Goal: Contribute content: Contribute content

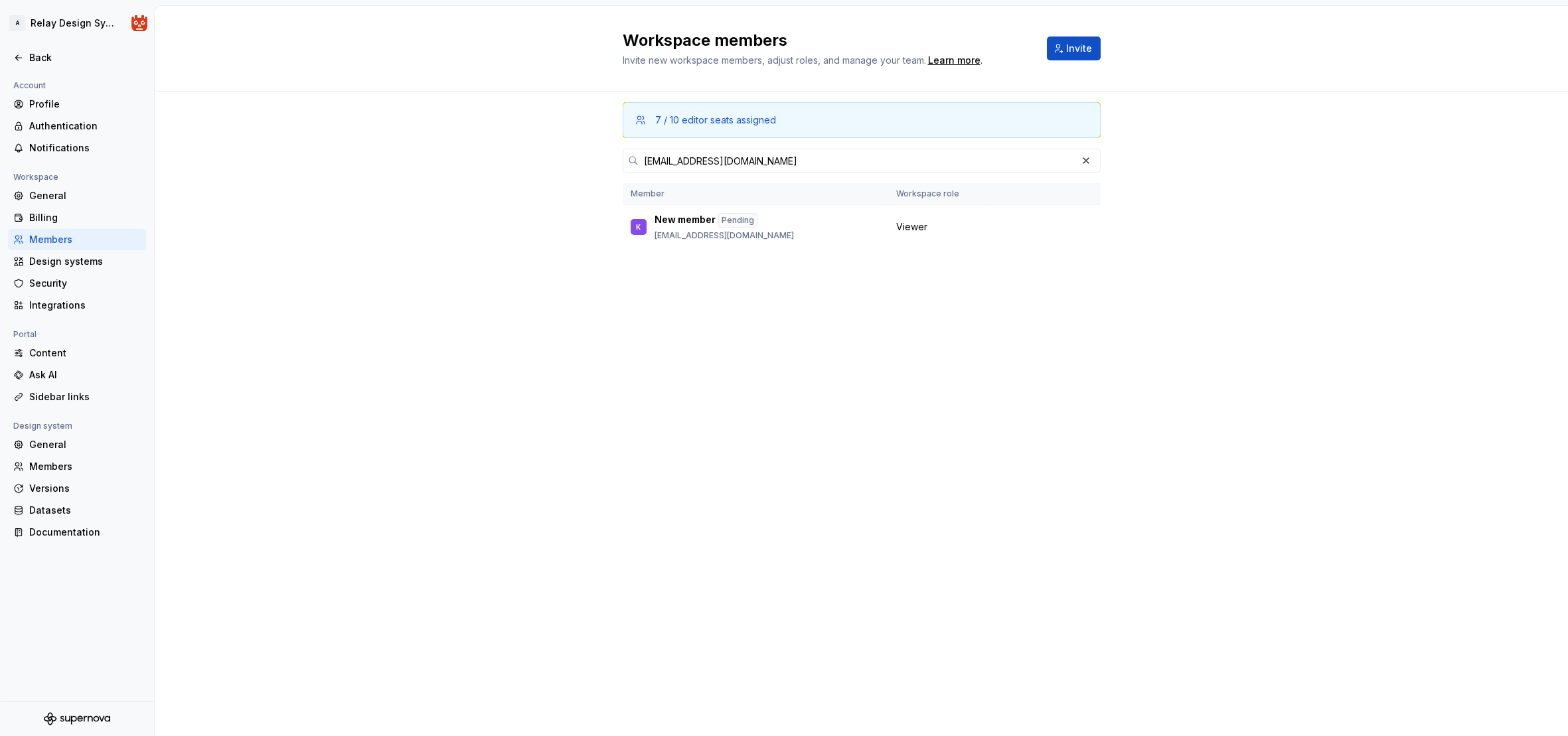
scroll to position [365, 0]
click at [39, 60] on div "Back" at bounding box center [84, 58] width 111 height 13
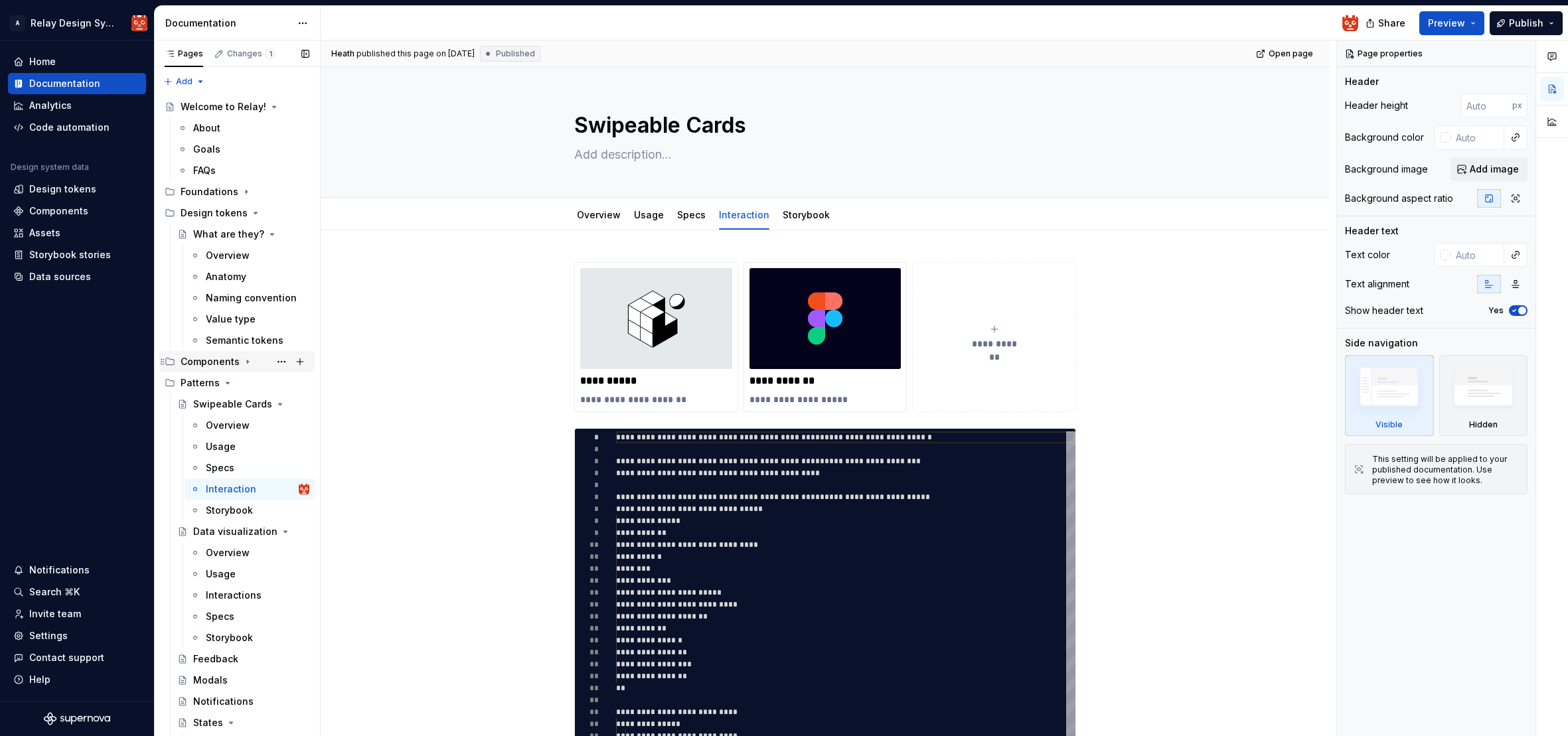
click at [243, 362] on icon "Page tree" at bounding box center [247, 361] width 11 height 11
click at [229, 466] on div "Specs" at bounding box center [219, 467] width 29 height 13
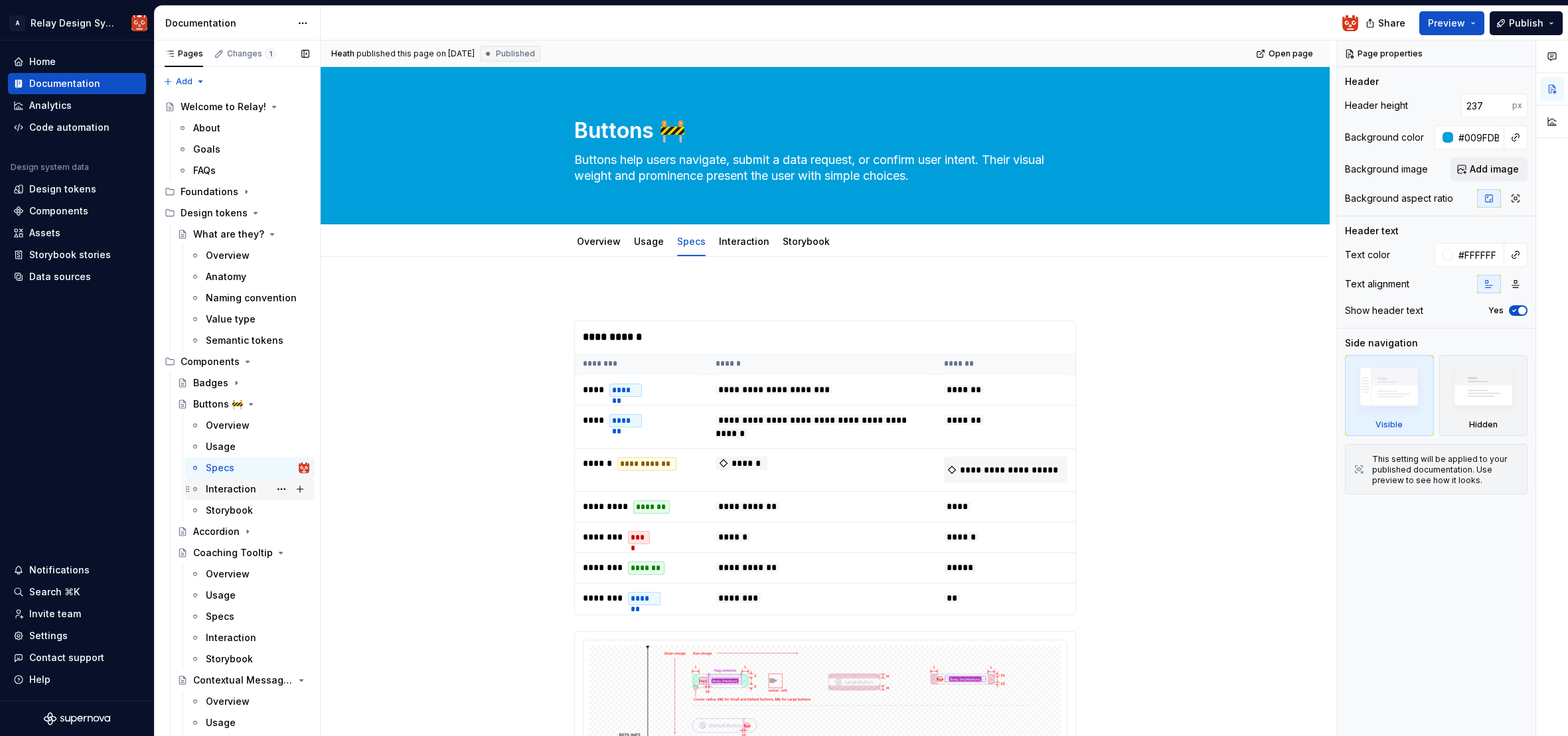
click at [222, 485] on div "Interaction" at bounding box center [230, 489] width 51 height 13
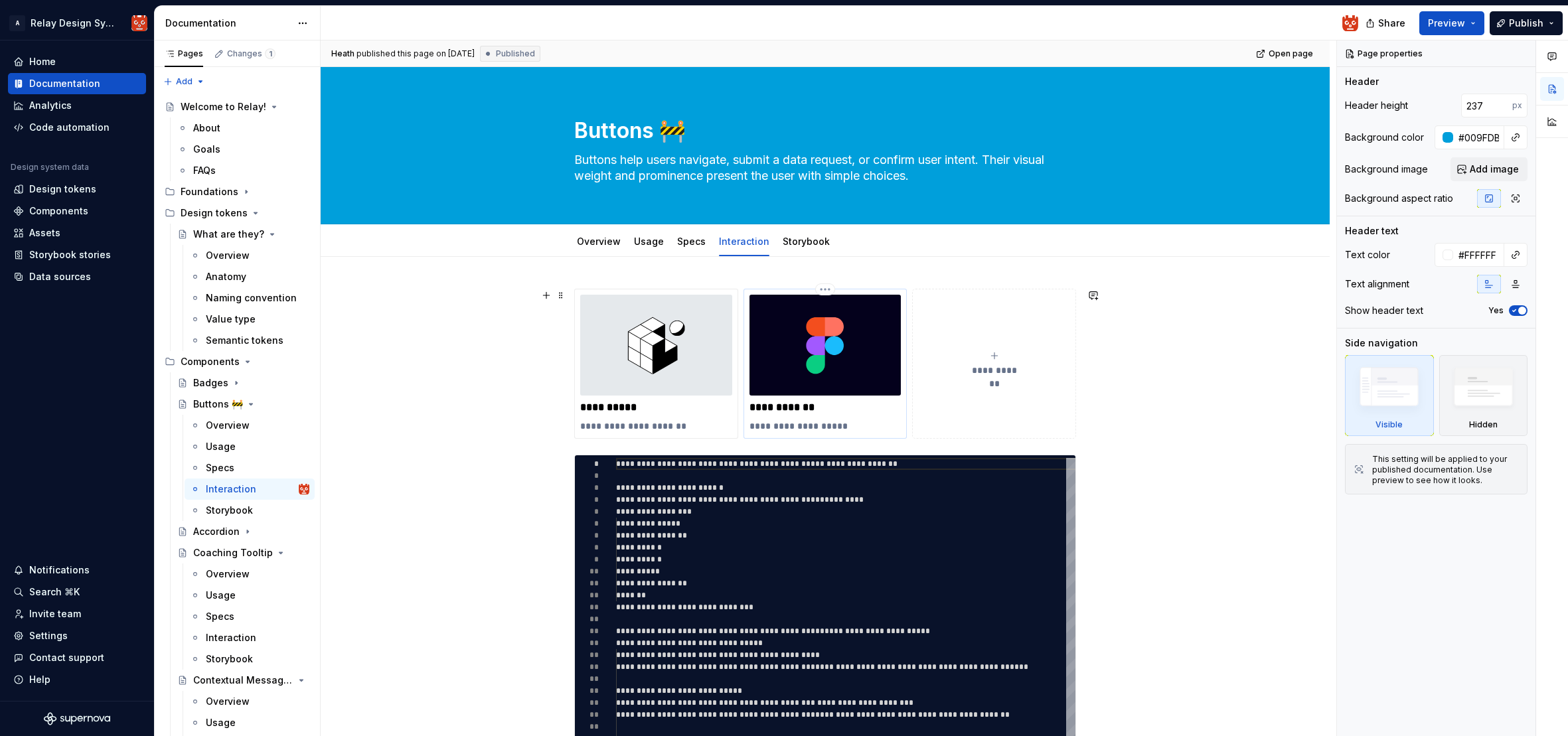
click at [842, 362] on img at bounding box center [825, 345] width 152 height 101
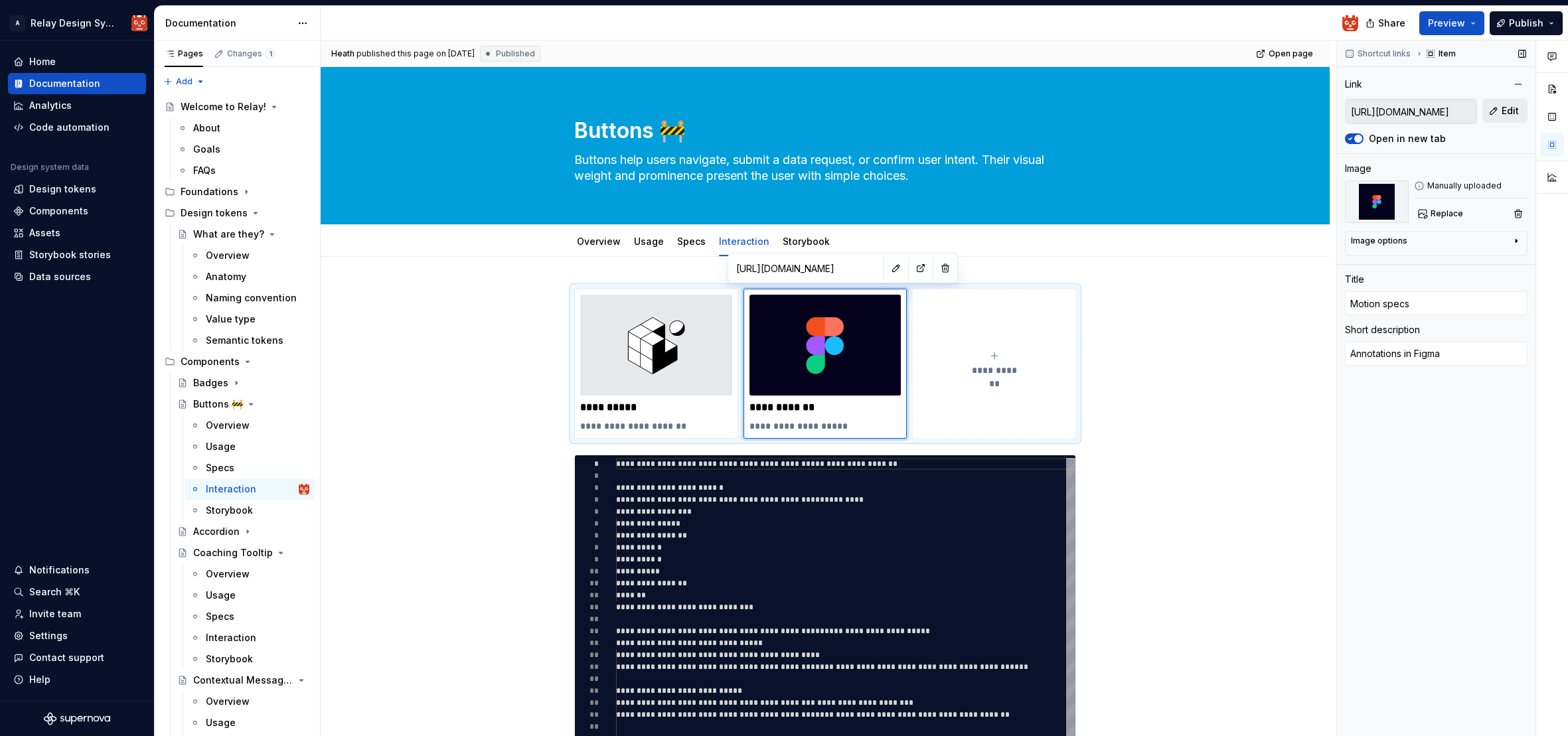
click at [1507, 115] on span "Edit" at bounding box center [1509, 110] width 17 height 13
type textarea "*"
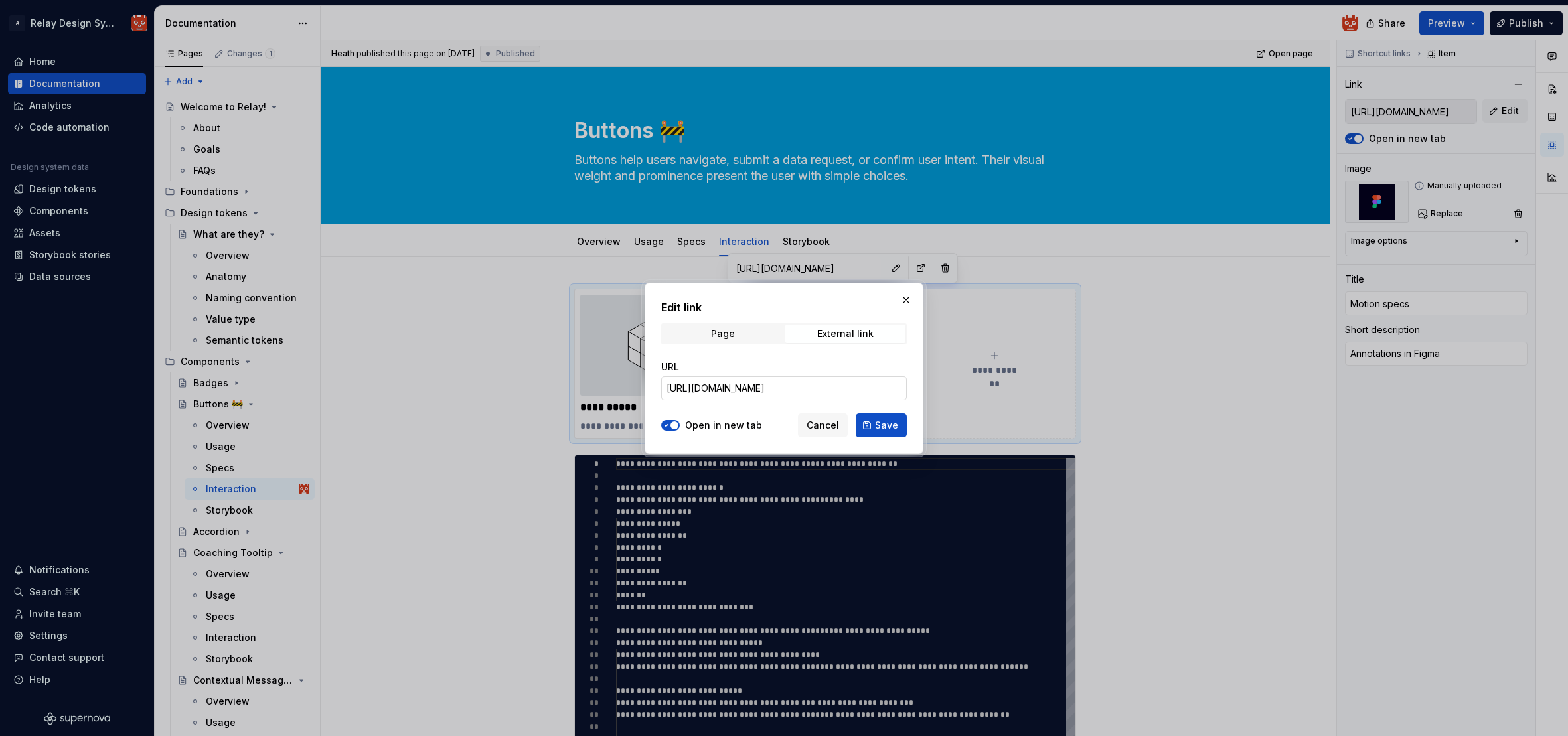
click at [843, 386] on input "[URL][DOMAIN_NAME]" at bounding box center [784, 388] width 246 height 24
paste input "[URL][DOMAIN_NAME]"
type input "[URL][DOMAIN_NAME]"
click at [887, 428] on span "Save" at bounding box center [886, 425] width 23 height 13
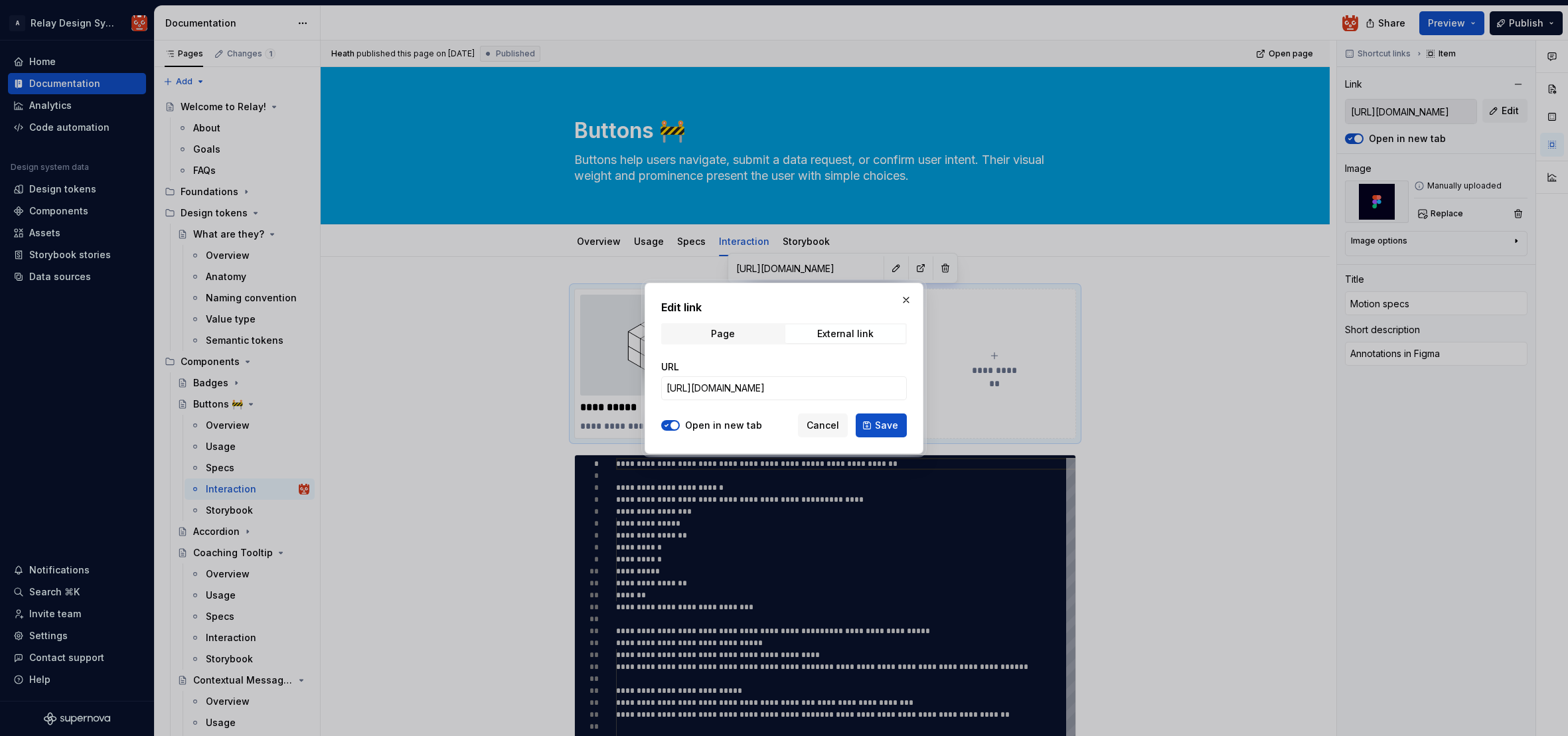
type textarea "*"
type input "[URL][DOMAIN_NAME]"
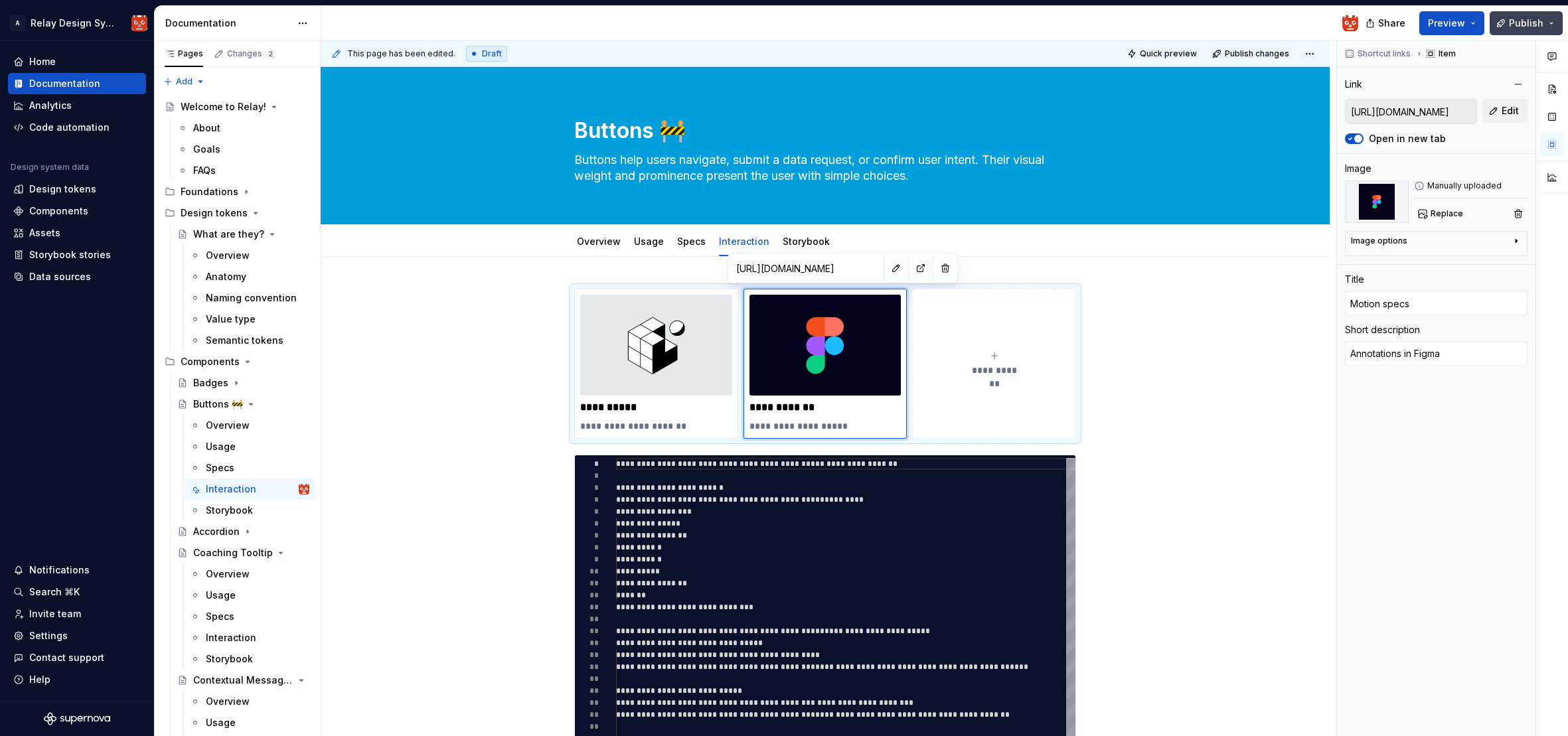
click at [1526, 24] on span "Publish" at bounding box center [1525, 23] width 35 height 13
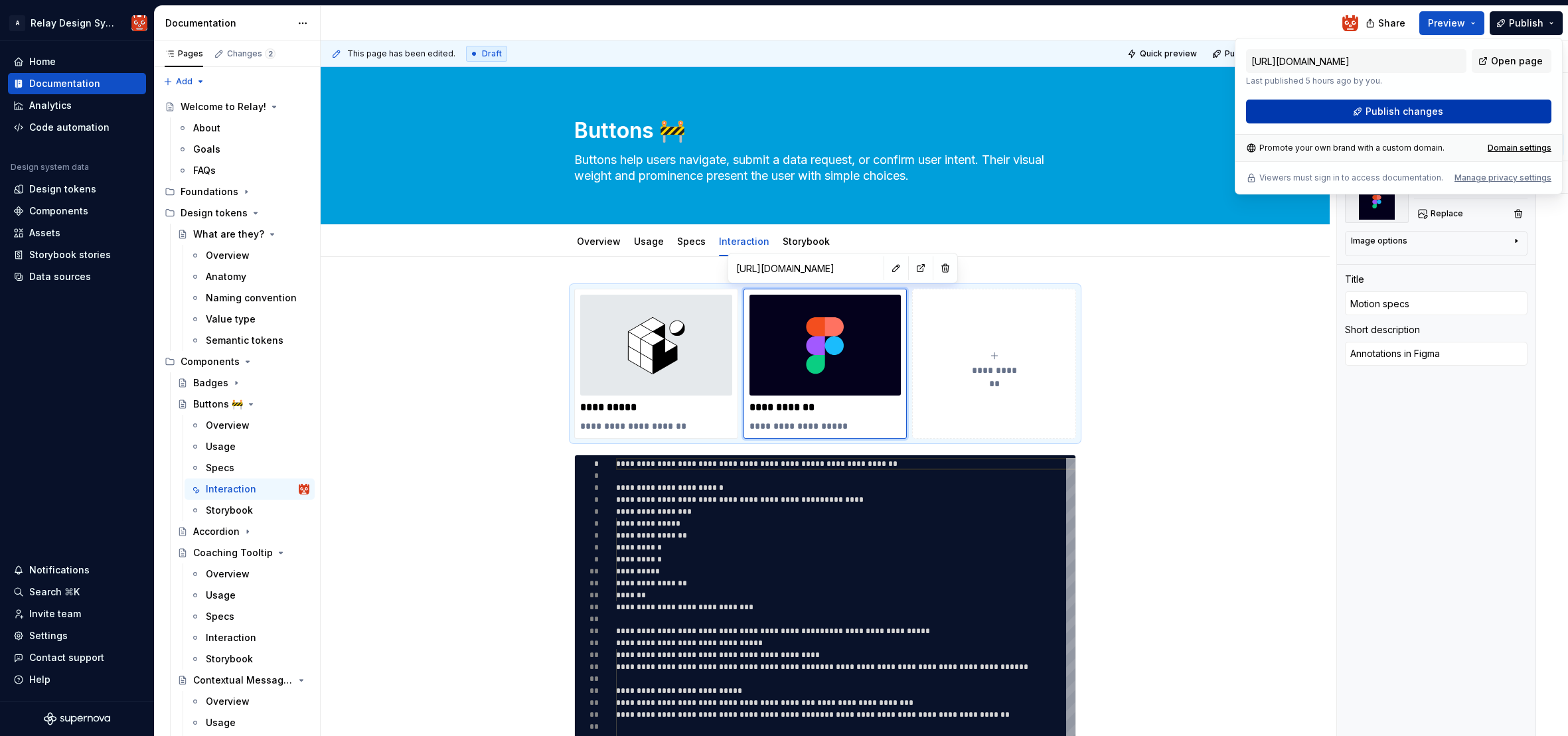
click at [1411, 113] on span "Publish changes" at bounding box center [1404, 111] width 77 height 13
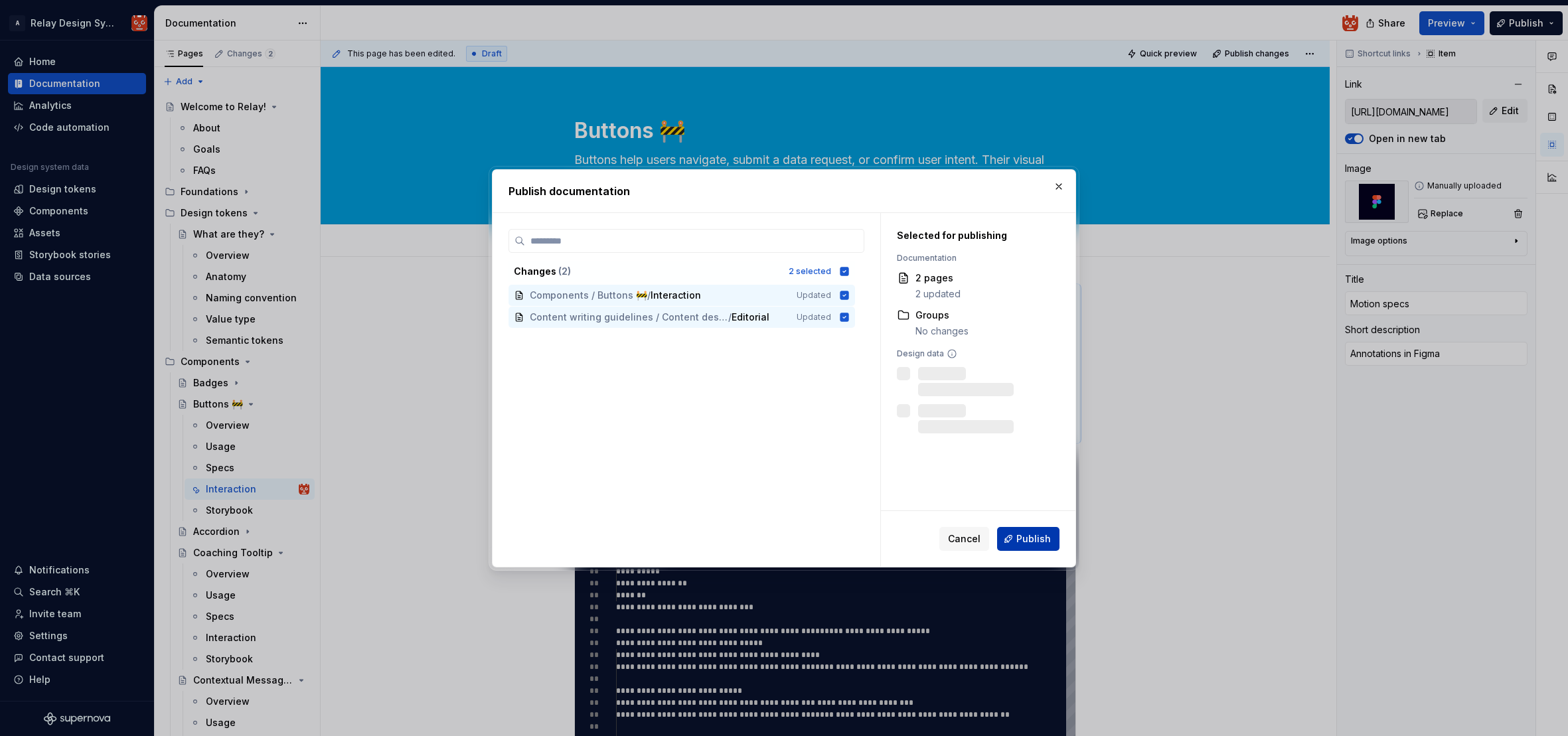
click at [1040, 537] on span "Publish" at bounding box center [1033, 539] width 35 height 13
type textarea "*"
type input "[URL][DOMAIN_NAME]"
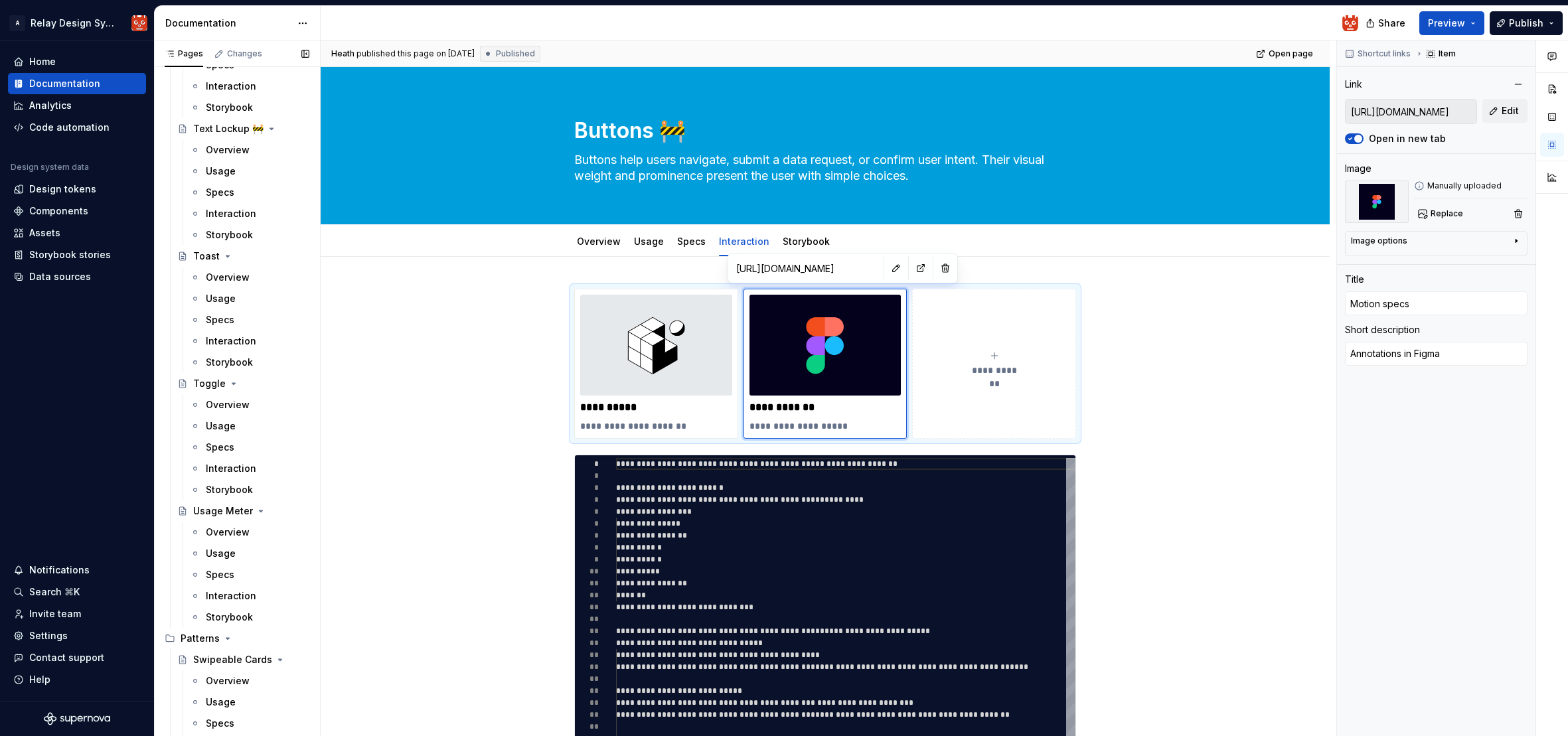
scroll to position [3499, 0]
click at [244, 448] on div "Interaction" at bounding box center [230, 451] width 51 height 13
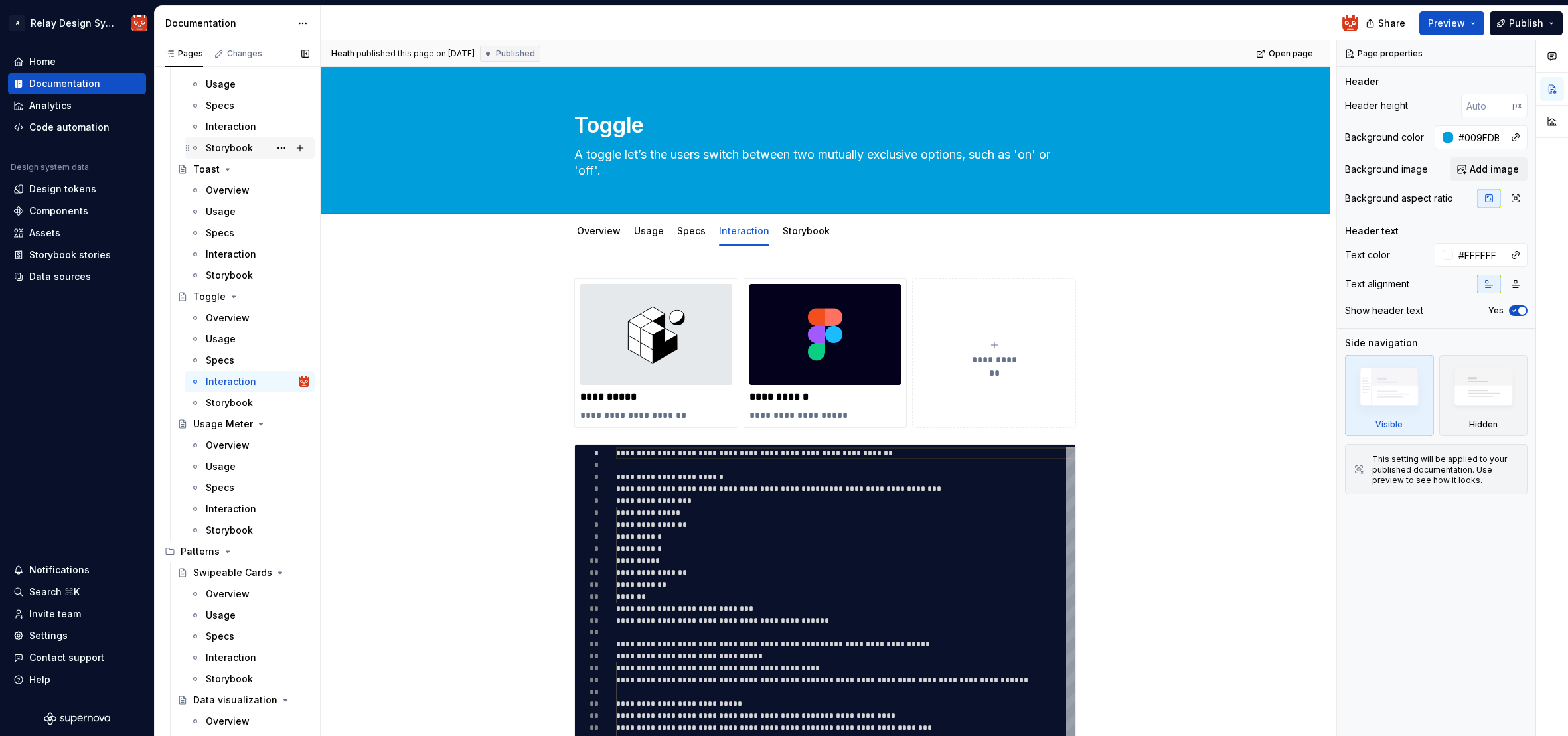
scroll to position [3550, 0]
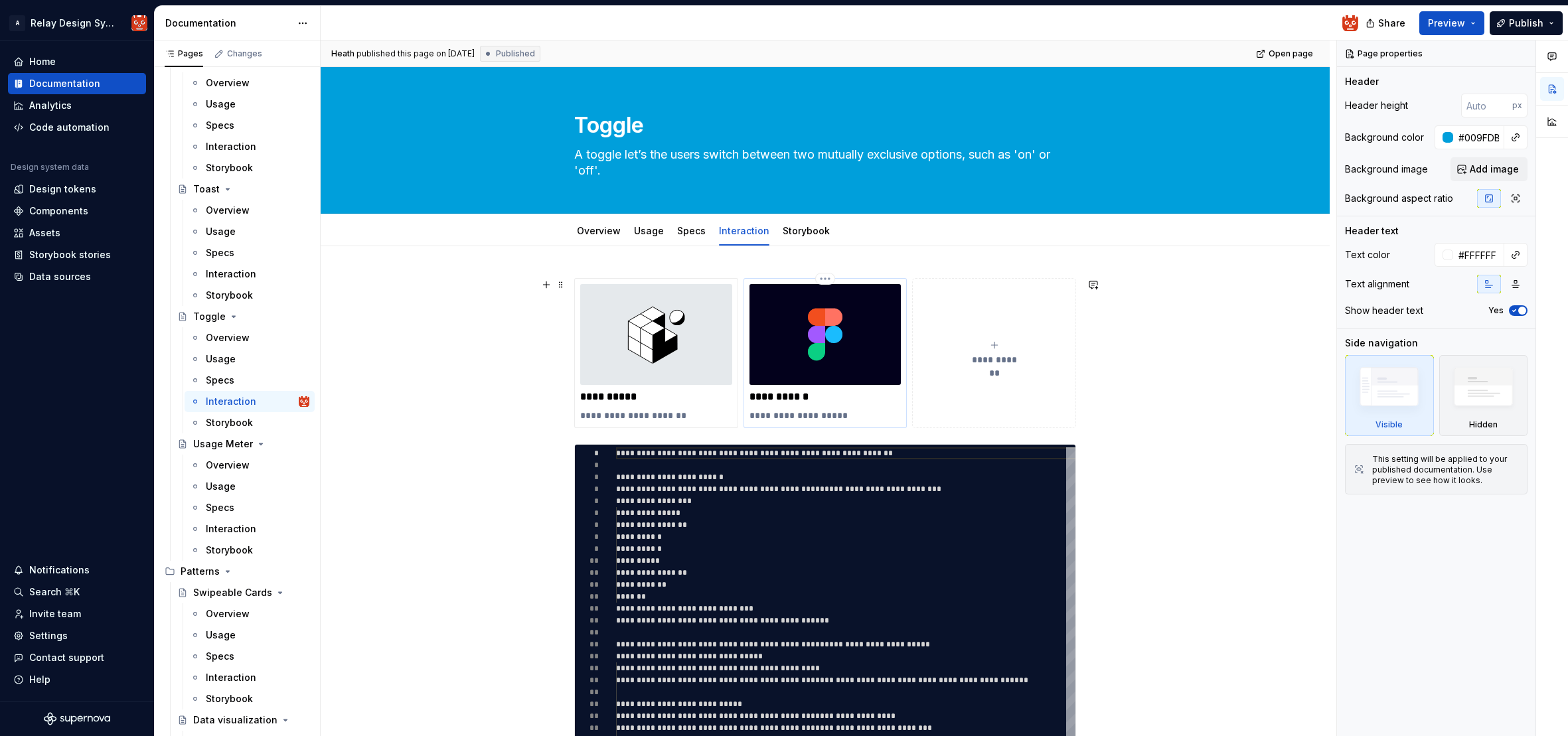
click at [820, 376] on img at bounding box center [825, 334] width 152 height 101
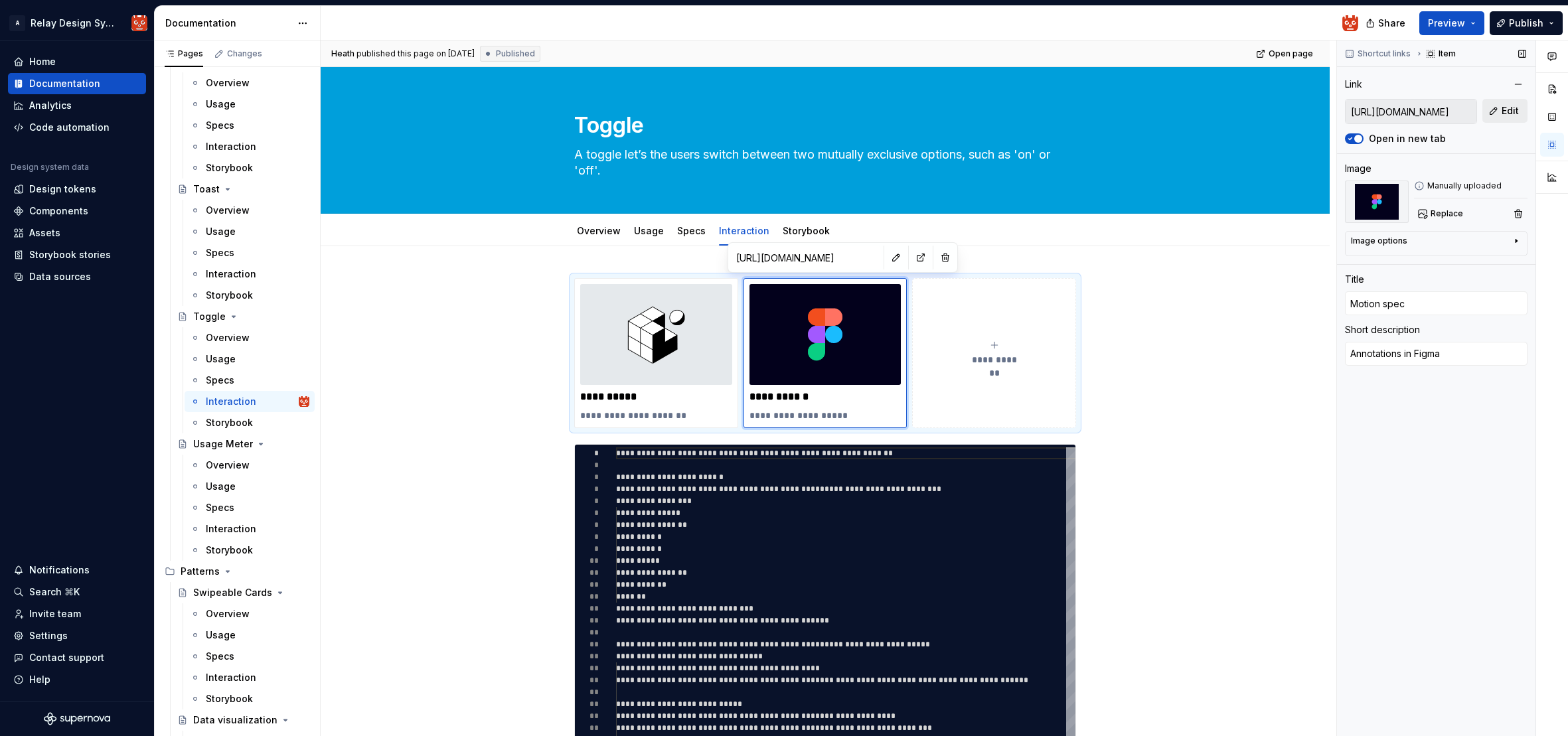
click at [1509, 109] on span "Edit" at bounding box center [1509, 110] width 17 height 13
type textarea "*"
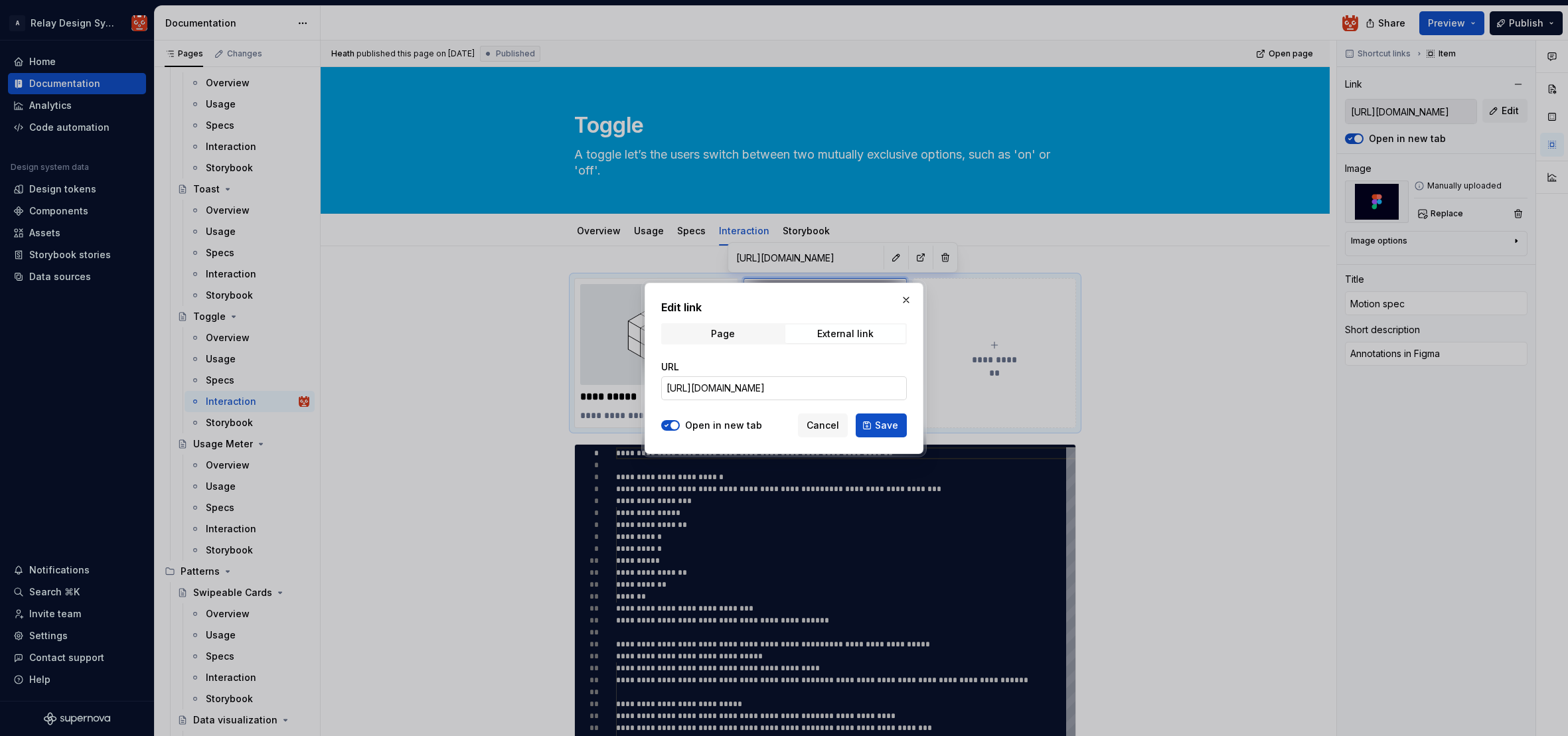
click at [824, 391] on input "[URL][DOMAIN_NAME]" at bounding box center [784, 388] width 246 height 24
paste input "[URL][DOMAIN_NAME]"
type input "[URL][DOMAIN_NAME]"
click at [882, 434] on button "Save" at bounding box center [882, 426] width 52 height 24
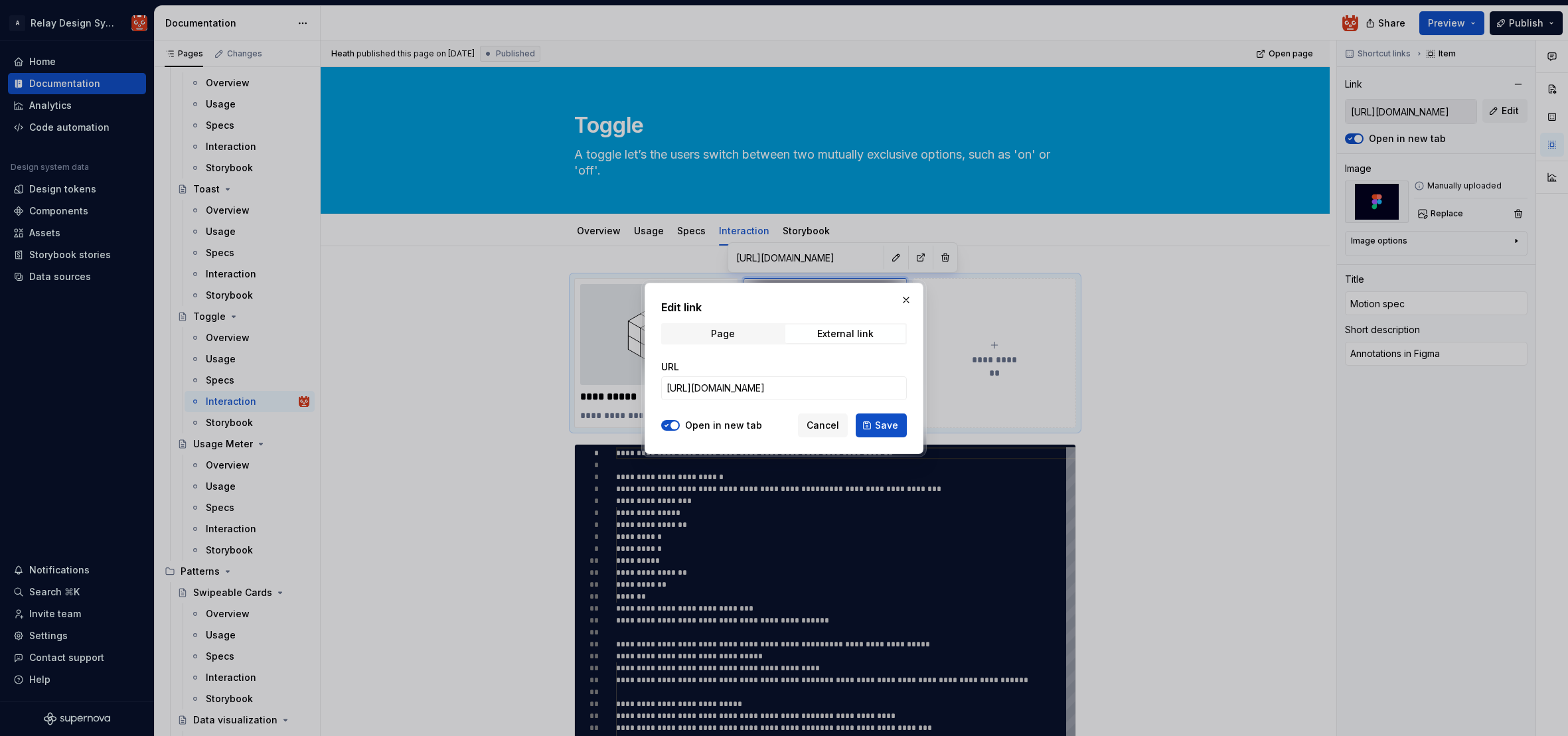
type textarea "*"
type input "[URL][DOMAIN_NAME]"
type textarea "*"
type input "[URL][DOMAIN_NAME]"
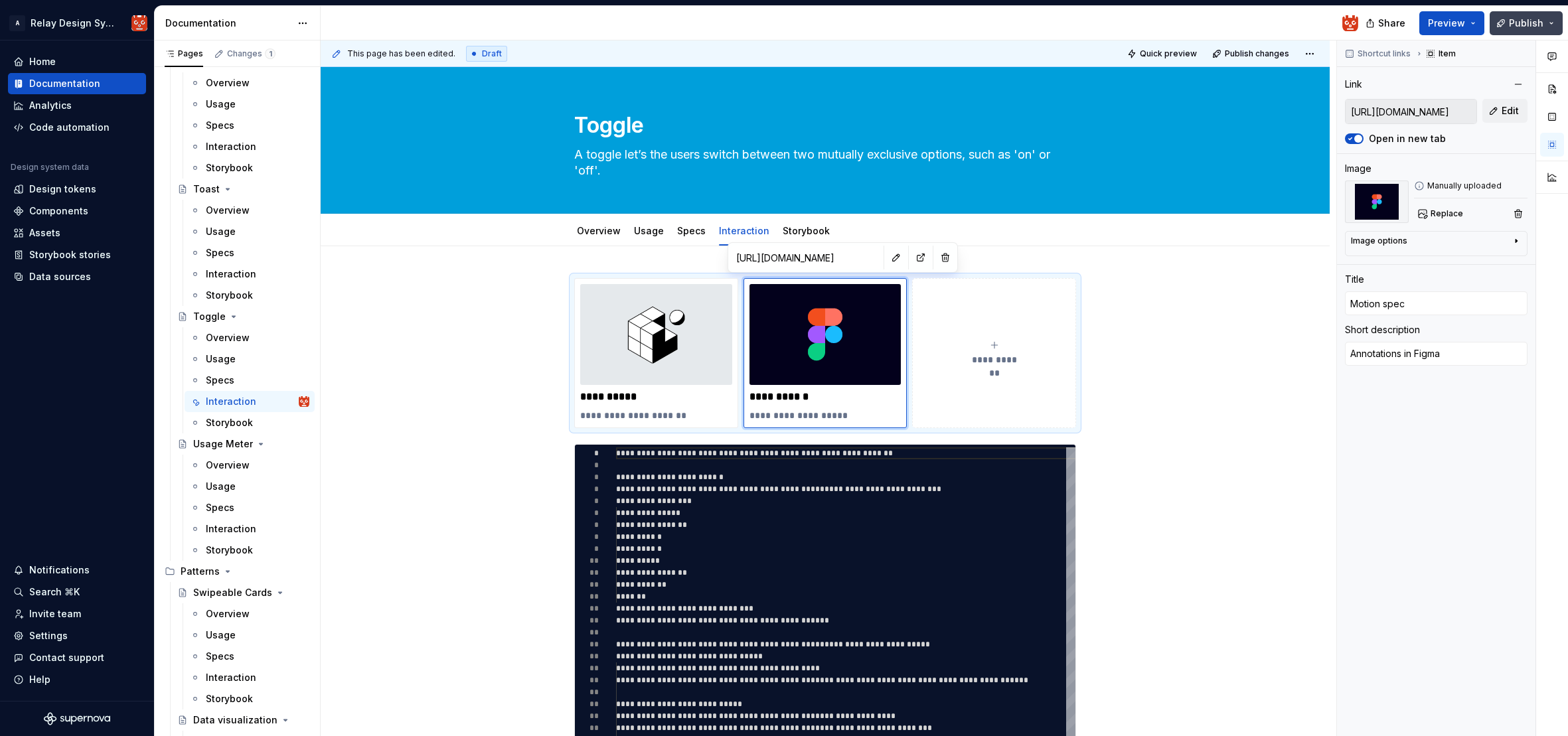
click at [1527, 31] on button "Publish" at bounding box center [1526, 23] width 73 height 24
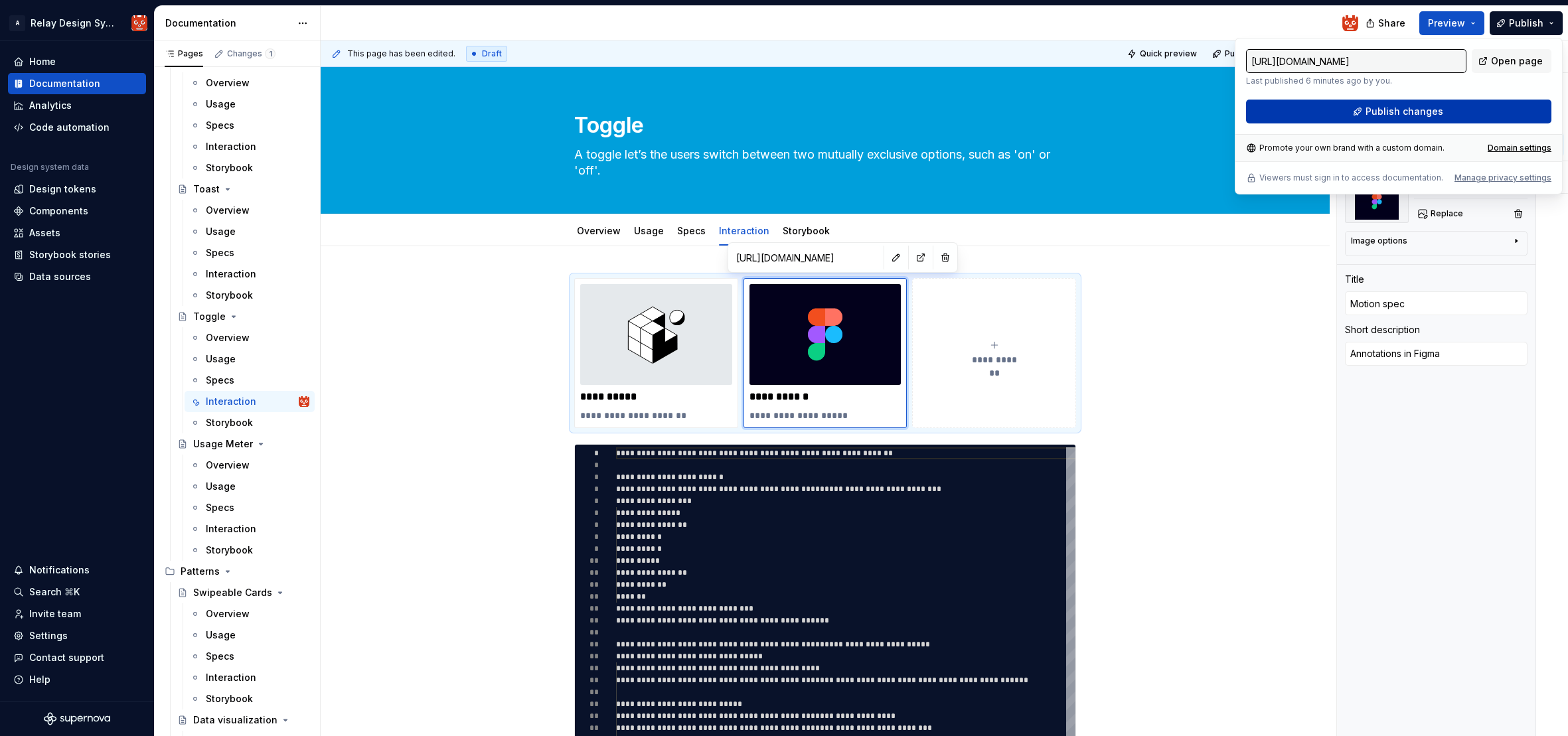
click at [1444, 111] on button "Publish changes" at bounding box center [1398, 111] width 305 height 24
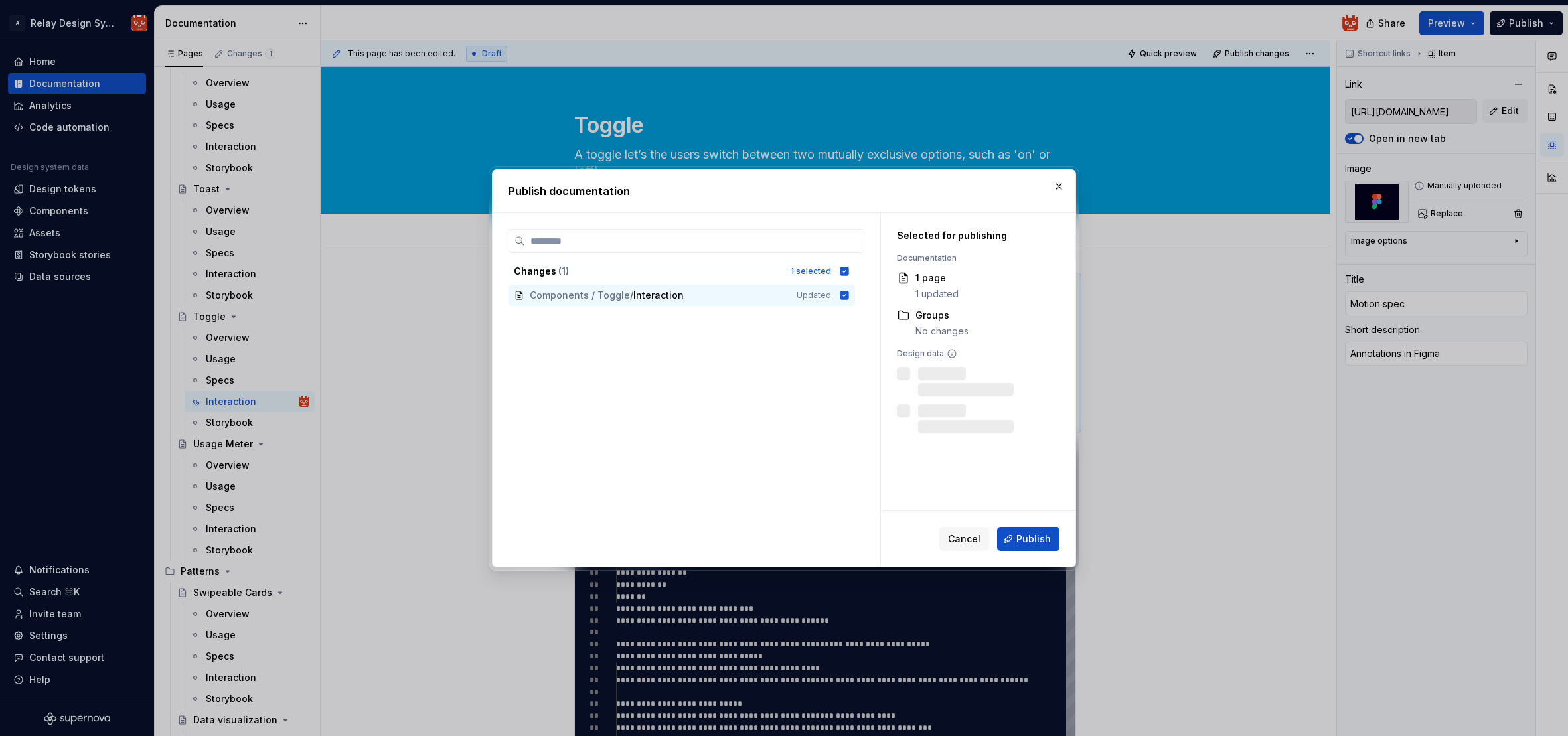
click at [1025, 546] on button "Publish" at bounding box center [1027, 539] width 62 height 24
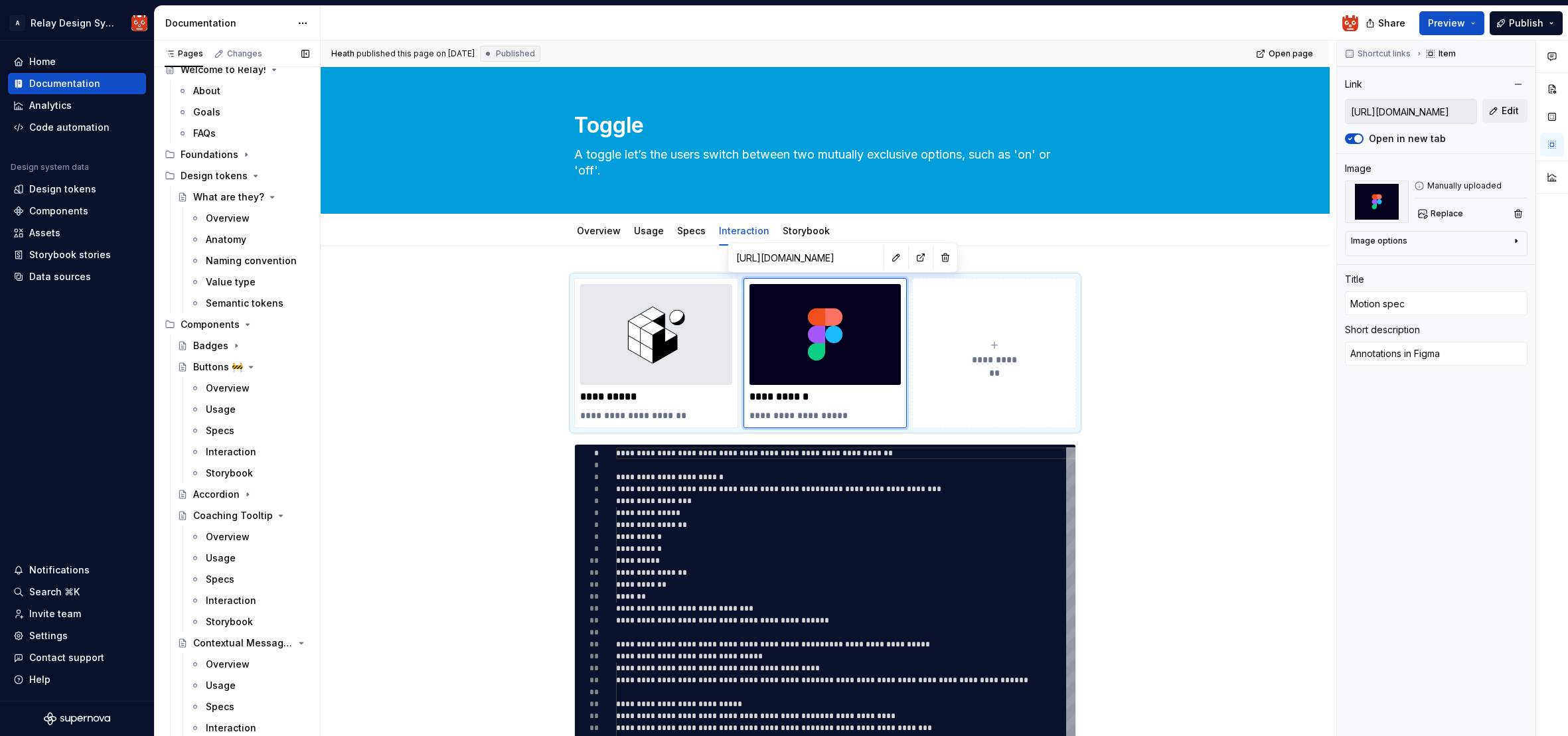
scroll to position [61, 0]
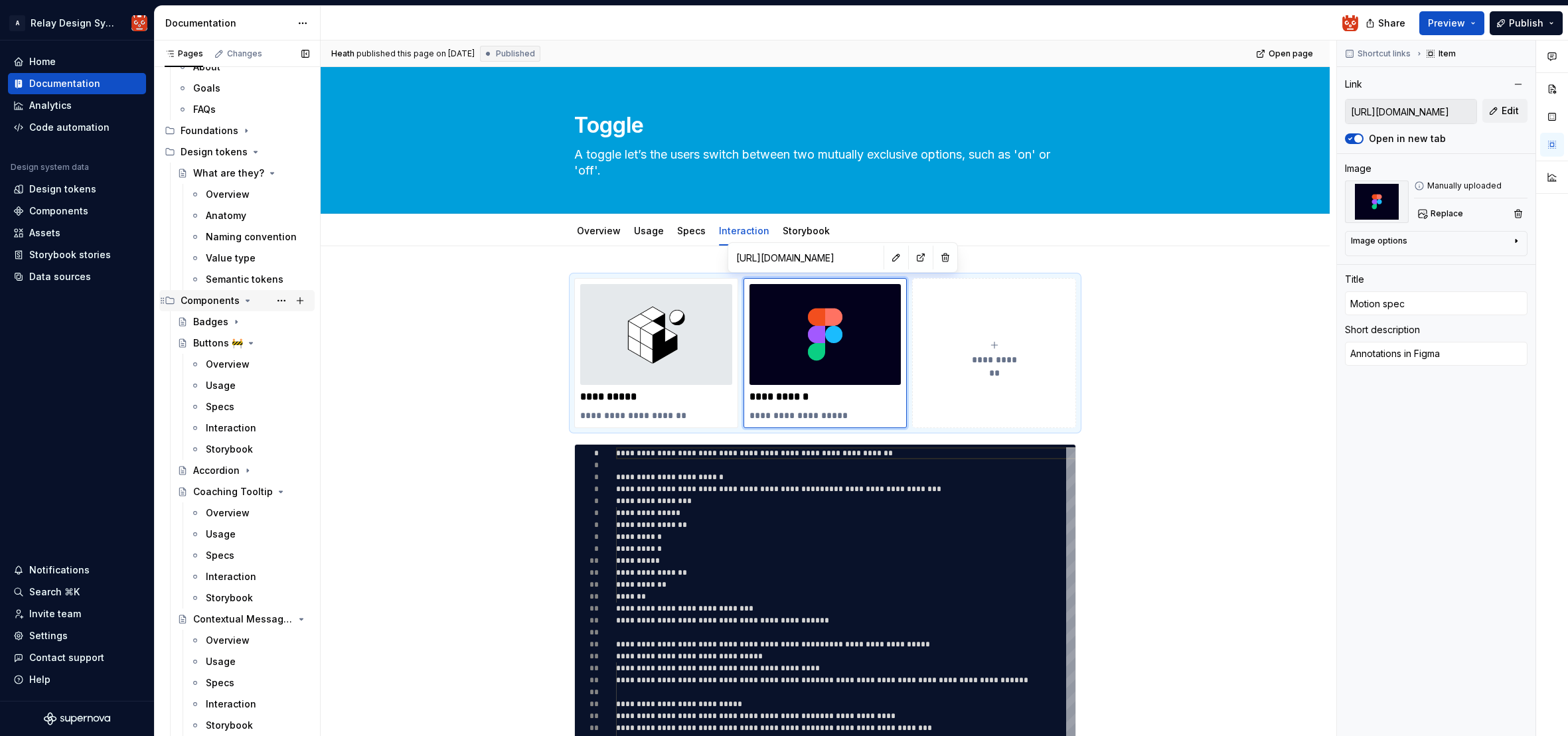
click at [245, 299] on icon "Page tree" at bounding box center [247, 301] width 11 height 11
click at [222, 427] on div "Interaction" at bounding box center [230, 428] width 51 height 13
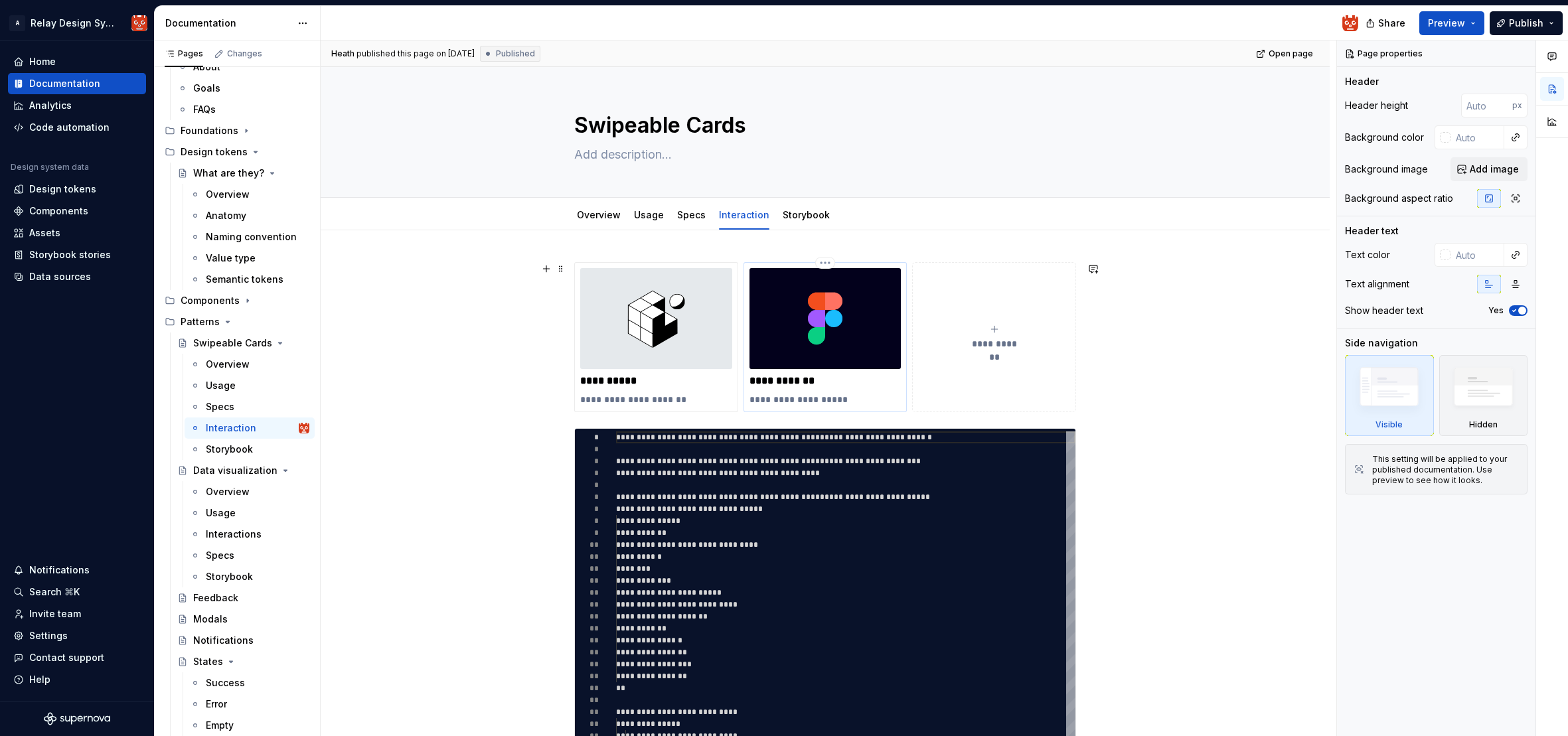
click at [821, 329] on img at bounding box center [825, 318] width 152 height 101
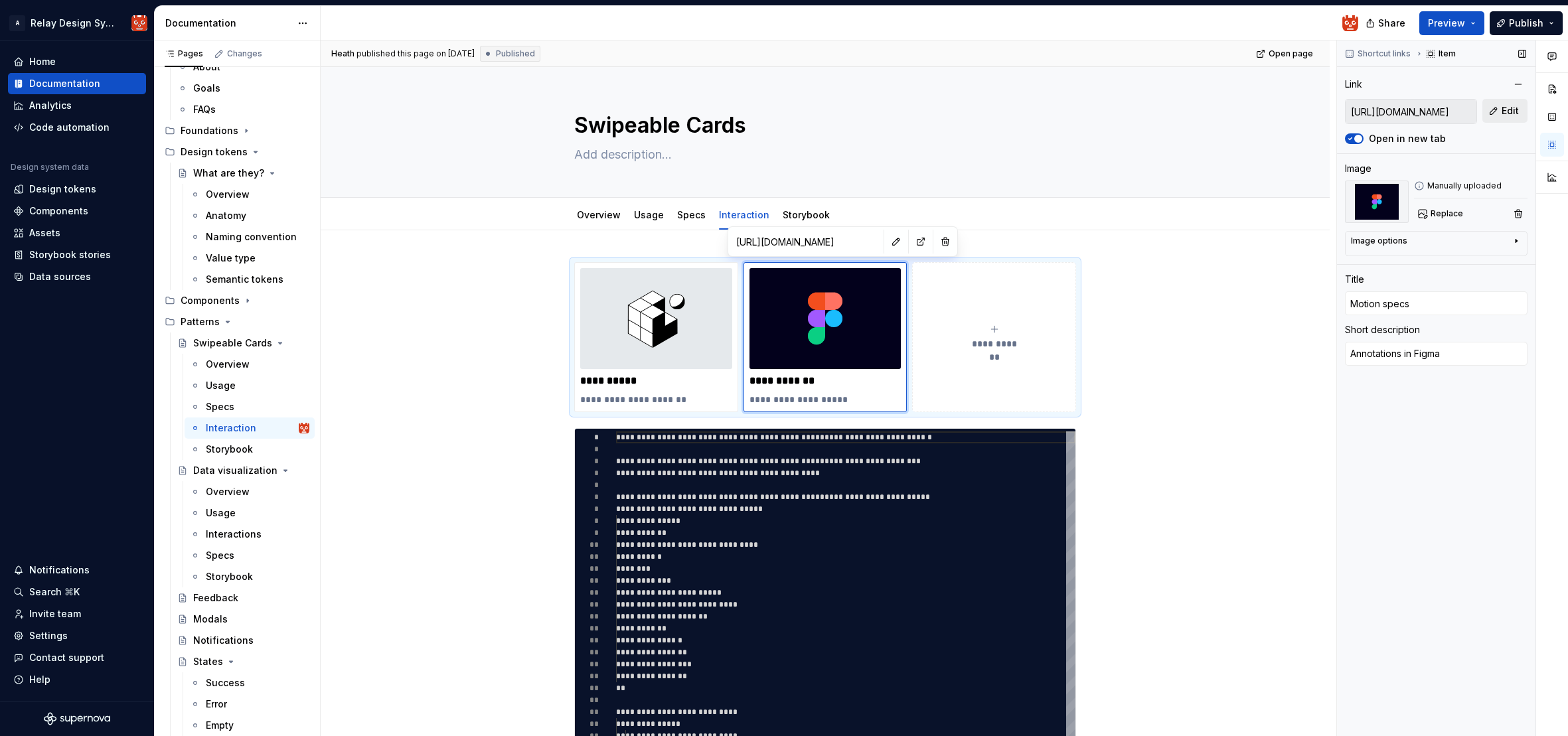
click at [1511, 113] on span "Edit" at bounding box center [1509, 110] width 17 height 13
type textarea "*"
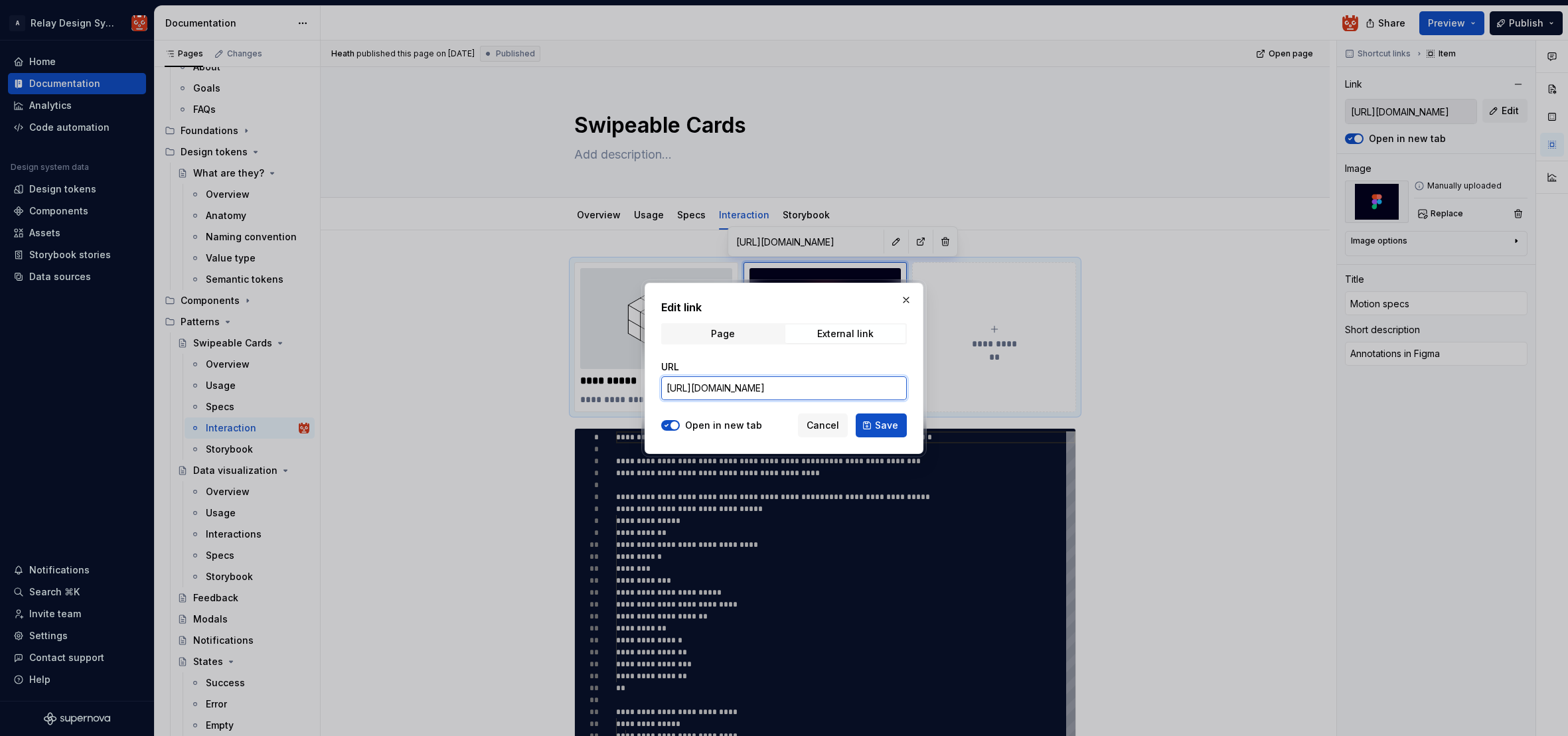
click at [833, 389] on input "[URL][DOMAIN_NAME]" at bounding box center [784, 388] width 246 height 24
paste input "[URL][DOMAIN_NAME]"
type input "[URL][DOMAIN_NAME]"
click at [879, 417] on button "Save" at bounding box center [882, 426] width 52 height 24
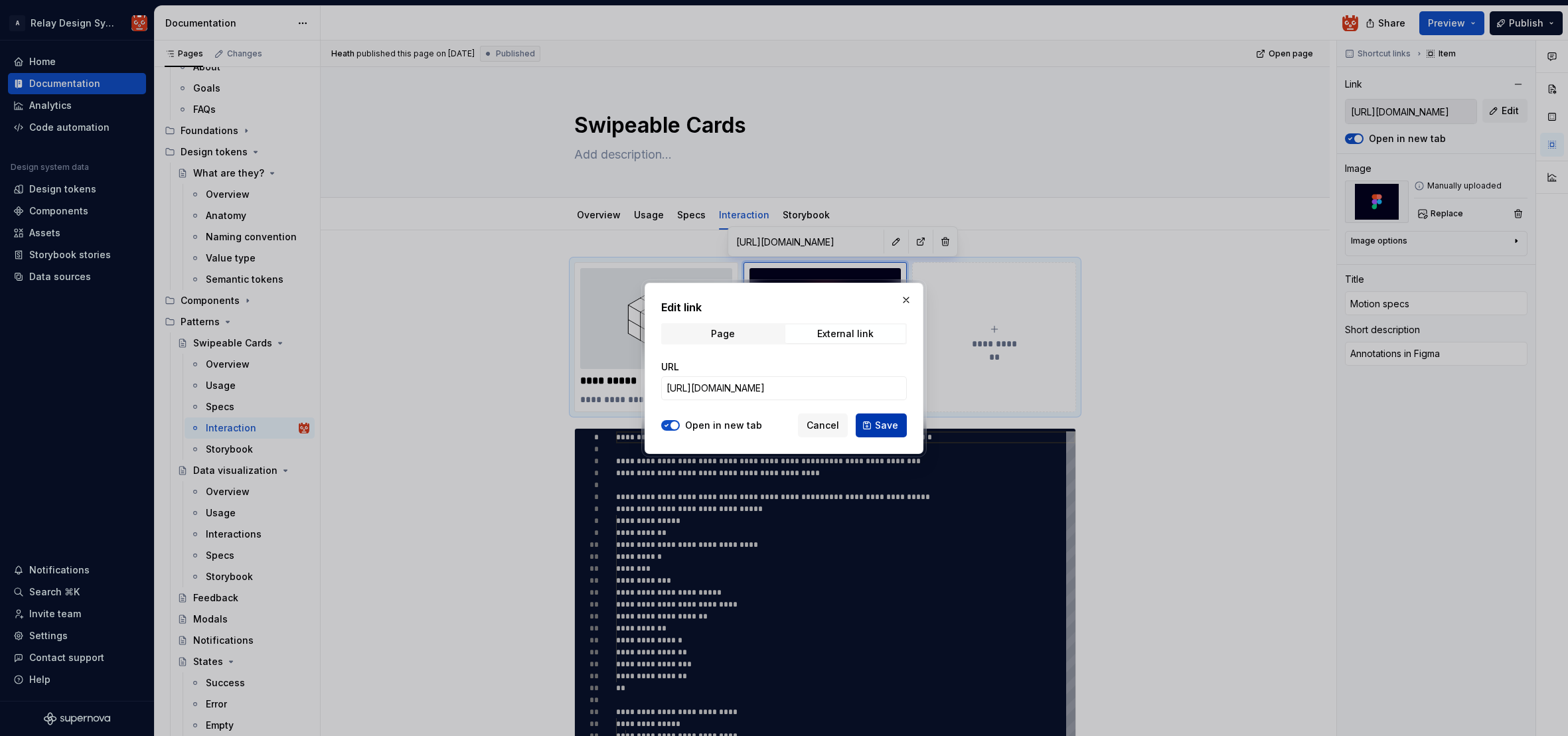
type textarea "*"
type input "[URL][DOMAIN_NAME]"
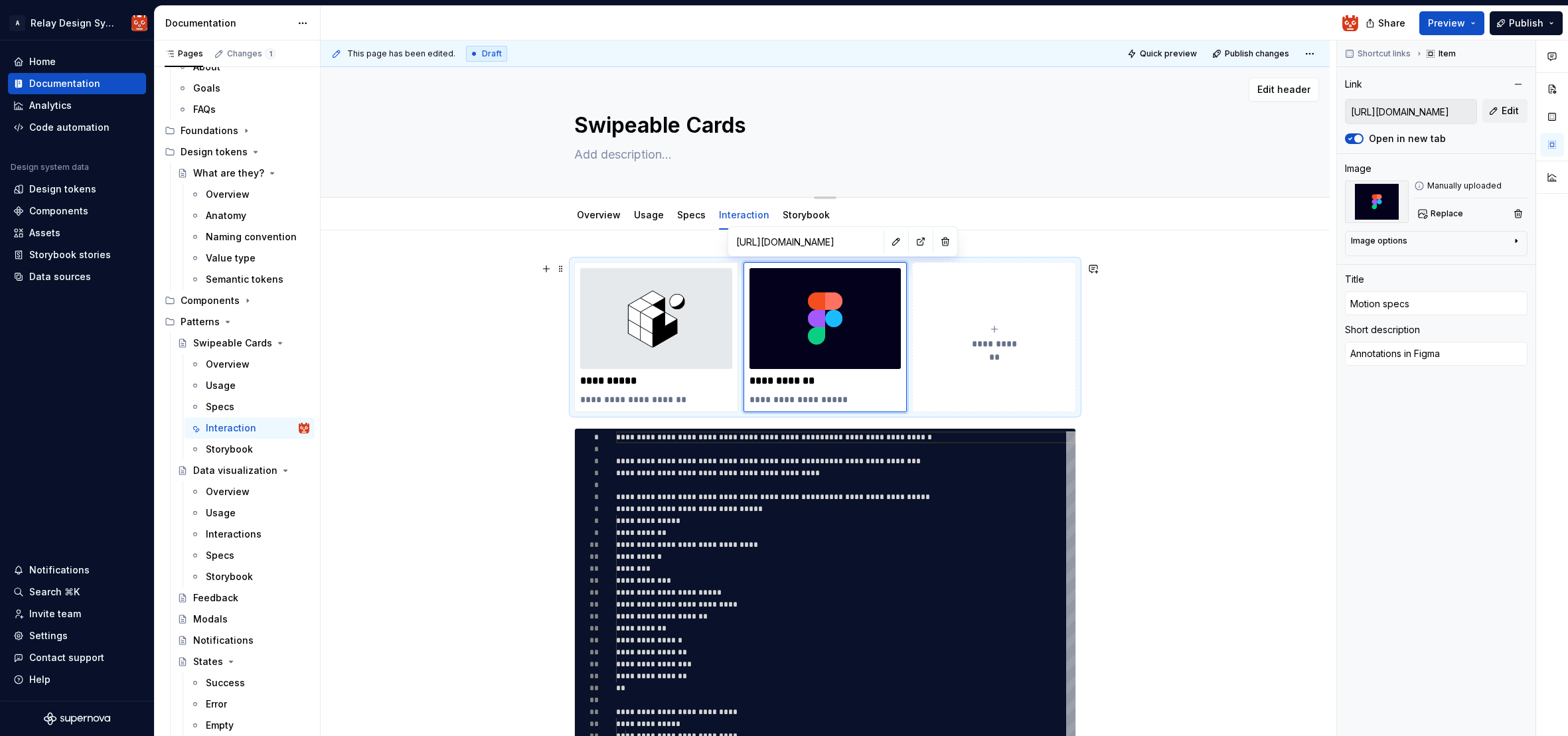
type textarea "*"
type input "[URL][DOMAIN_NAME]"
click at [1518, 27] on span "Publish" at bounding box center [1525, 23] width 35 height 13
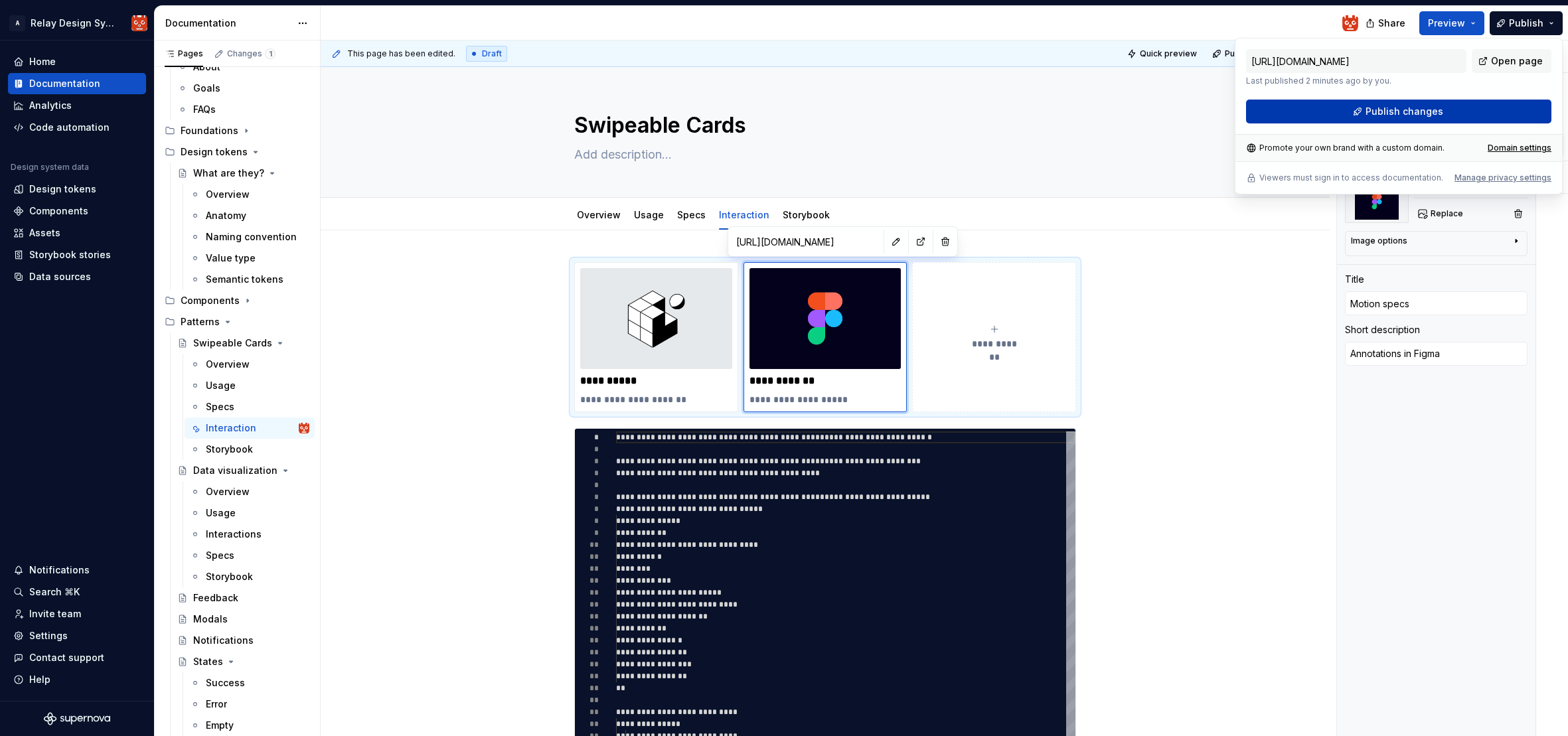
click at [1442, 113] on button "Publish changes" at bounding box center [1398, 111] width 305 height 24
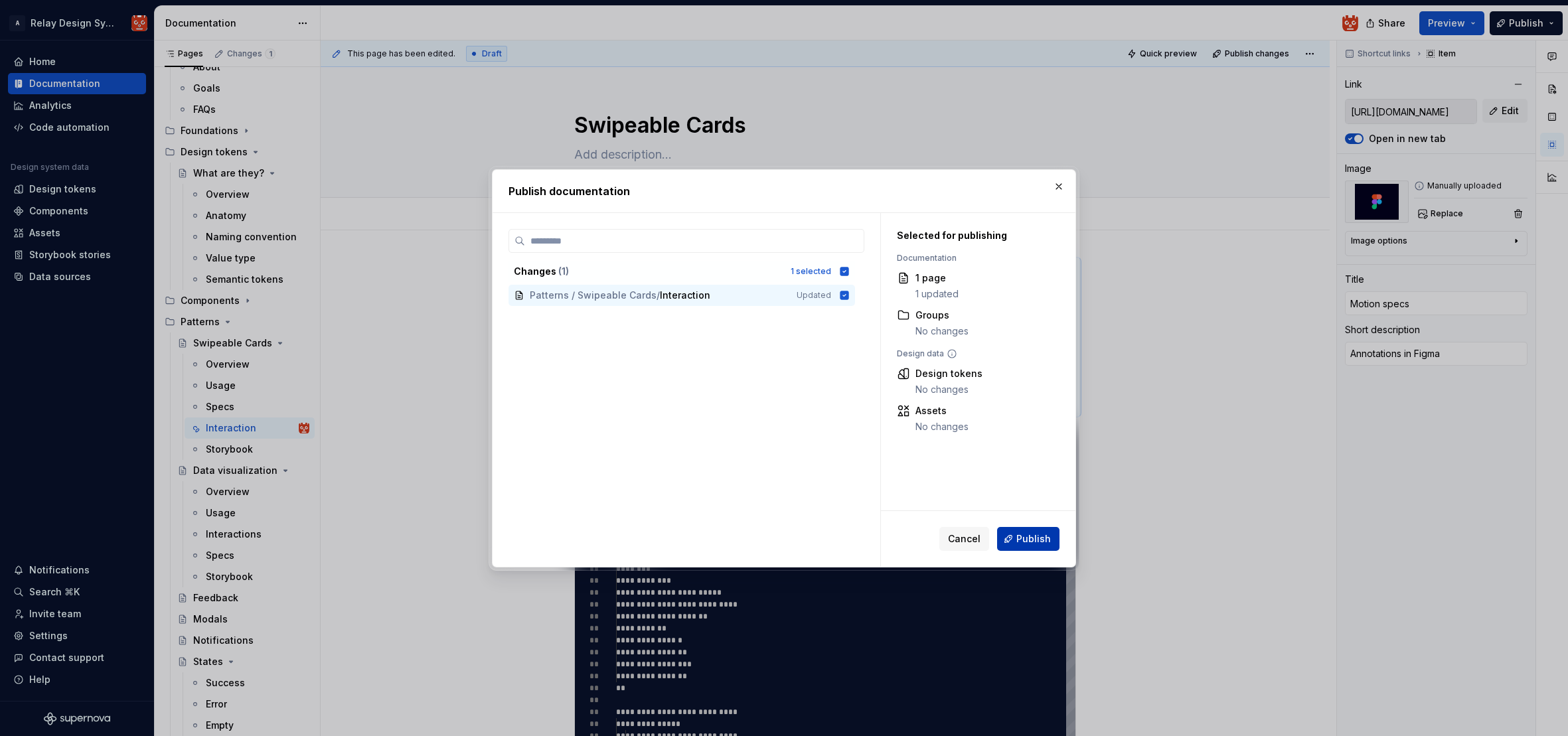
click at [1043, 541] on span "Publish" at bounding box center [1033, 539] width 35 height 13
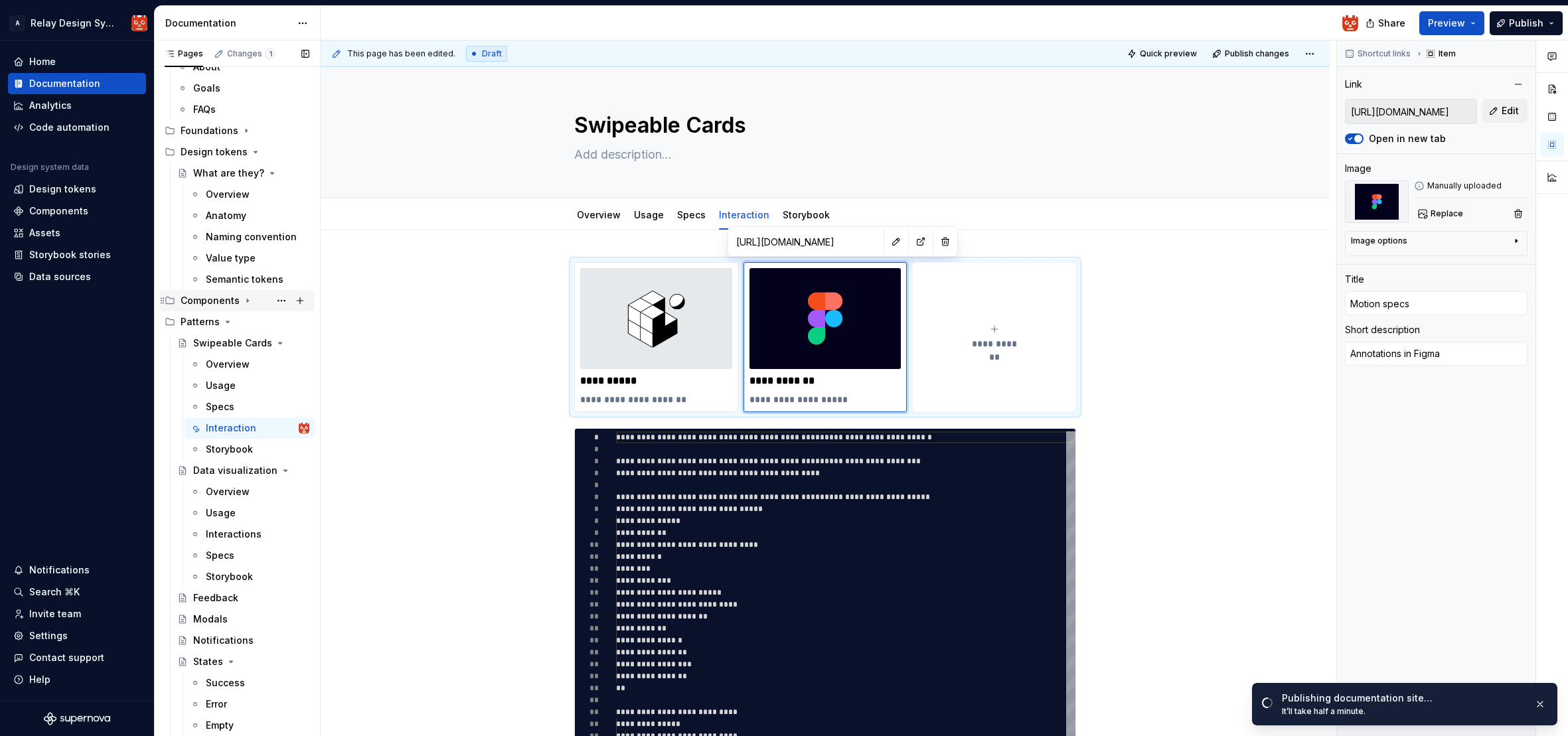
click at [242, 300] on icon "Page tree" at bounding box center [247, 301] width 11 height 11
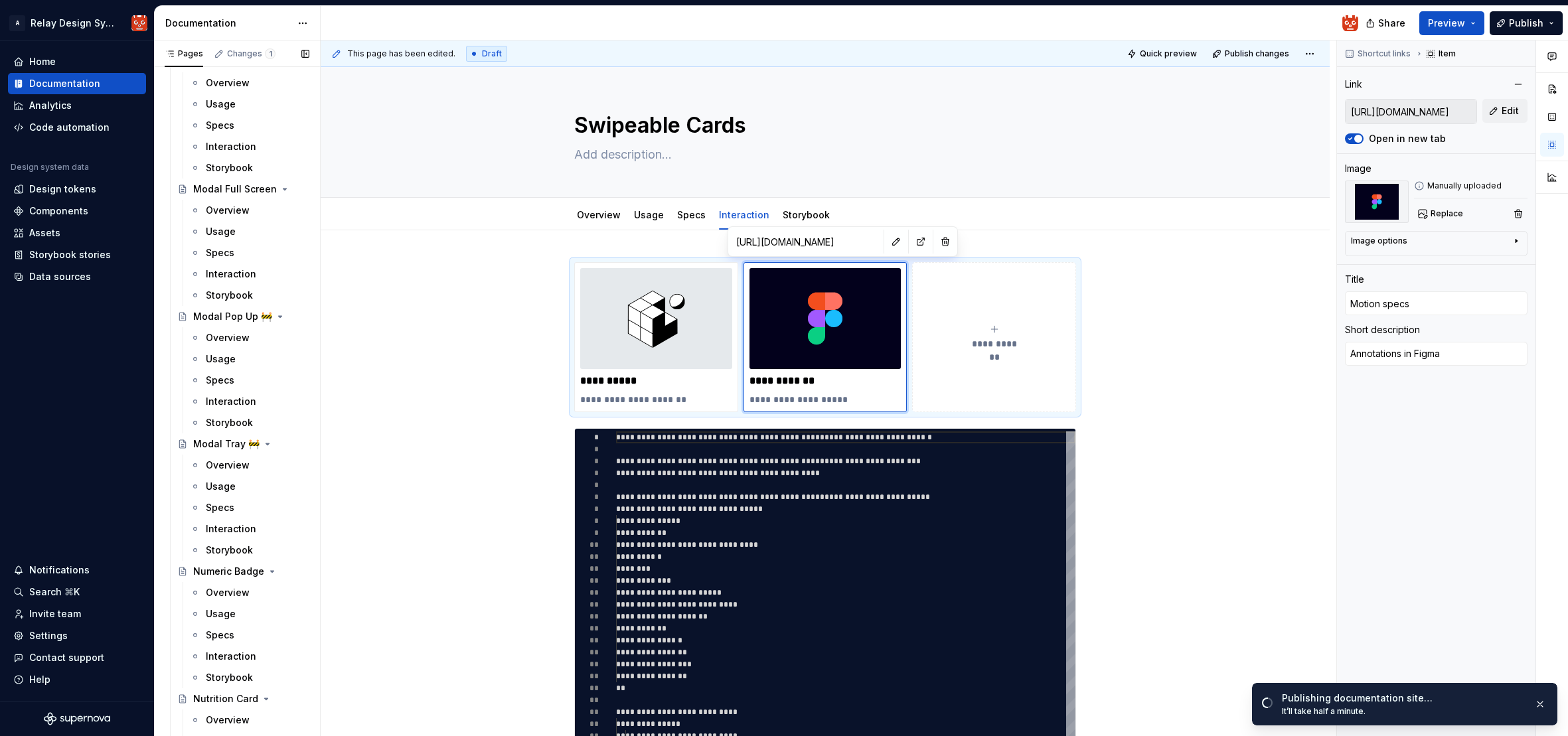
scroll to position [1534, 0]
click at [248, 506] on div "Interaction" at bounding box center [230, 505] width 51 height 13
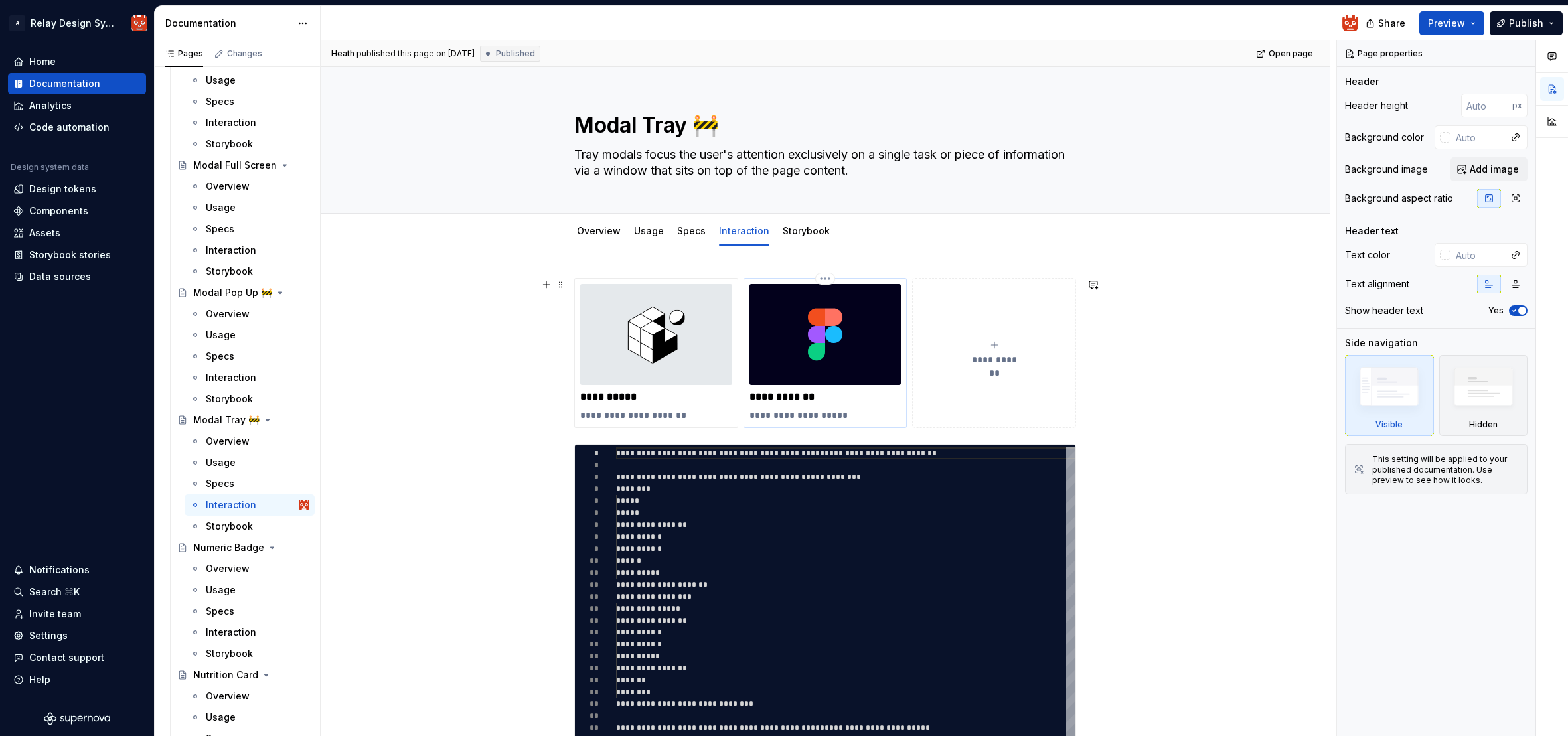
click at [825, 324] on img at bounding box center [825, 334] width 152 height 101
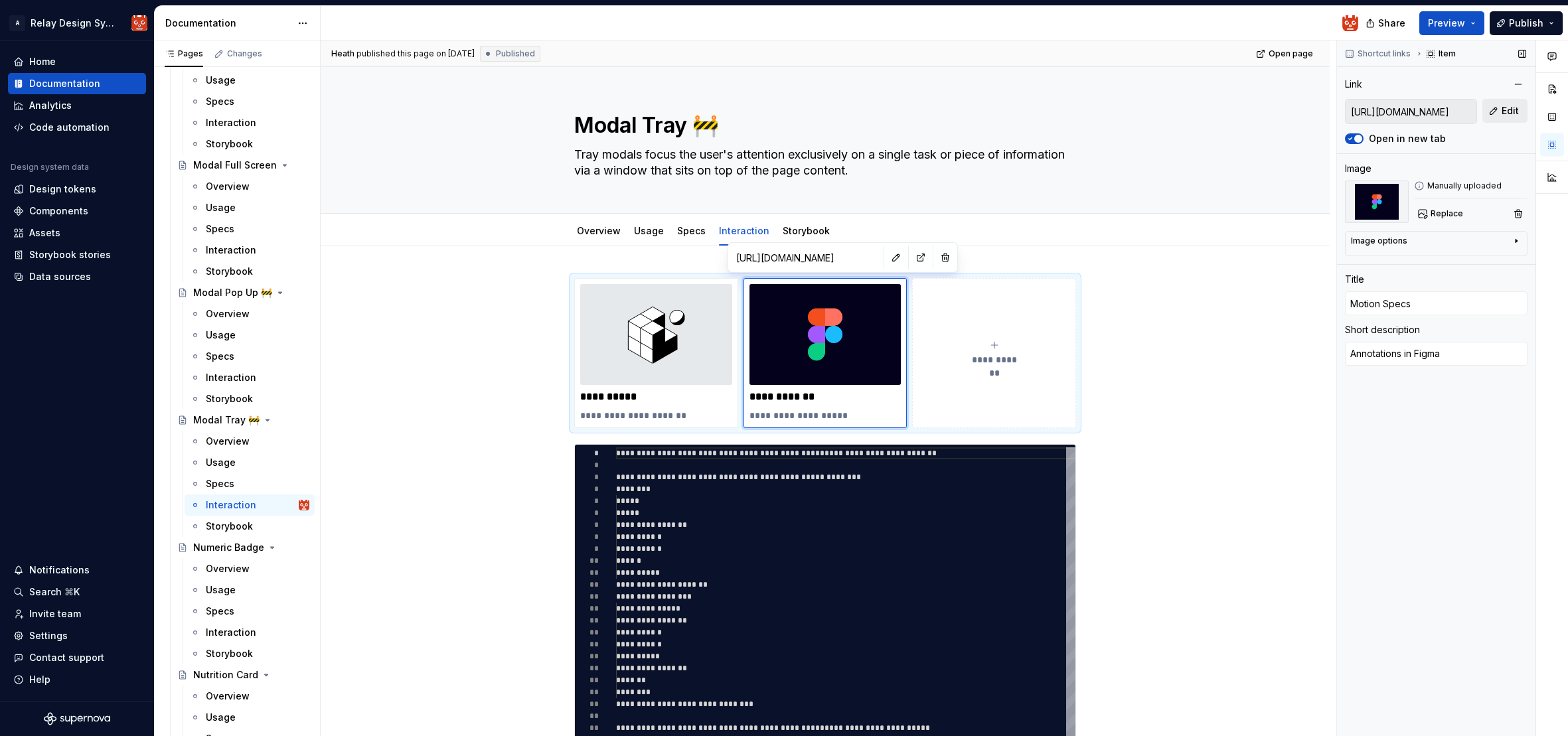
click at [1496, 111] on button "Edit" at bounding box center [1505, 111] width 46 height 24
type textarea "*"
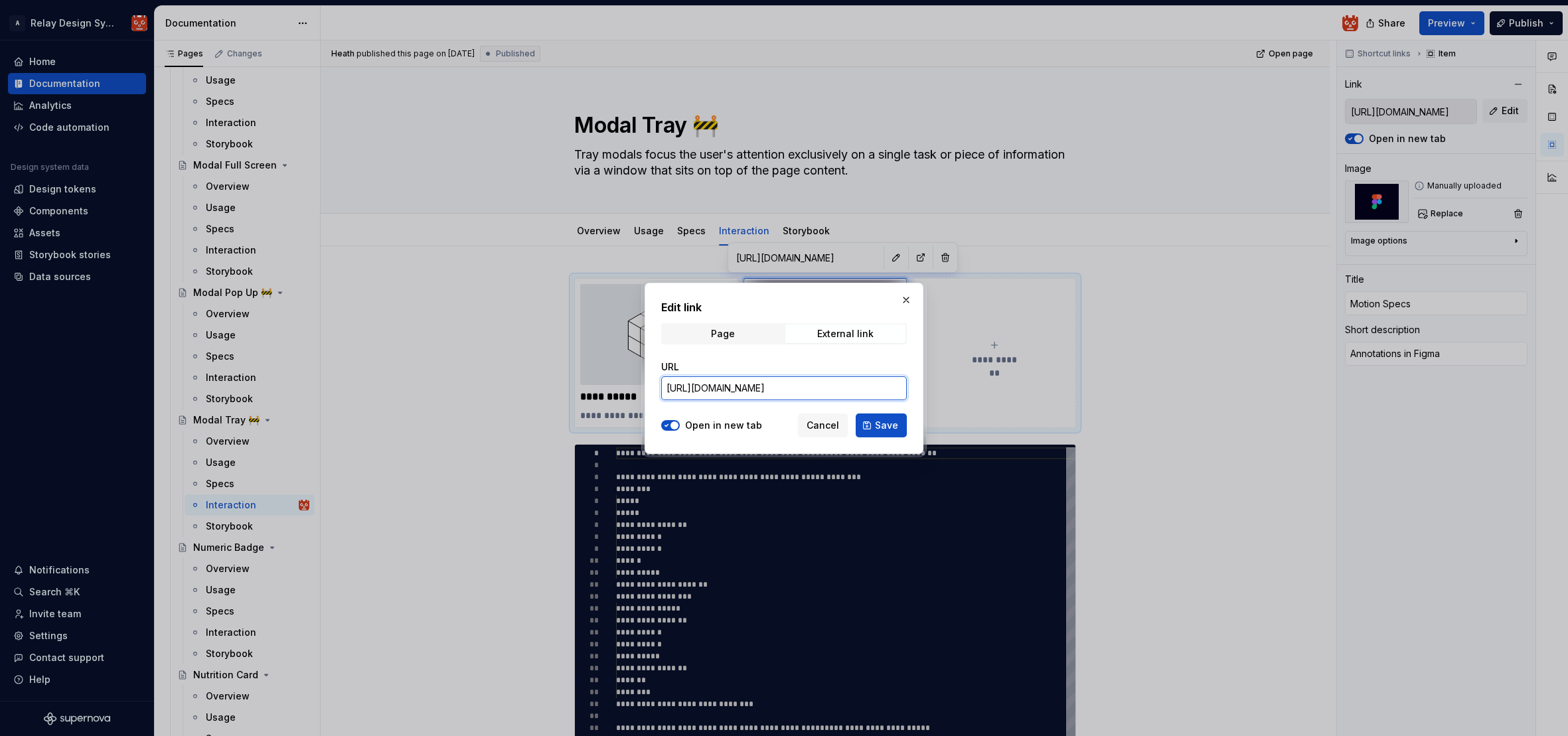
click at [807, 393] on input "[URL][DOMAIN_NAME]" at bounding box center [784, 388] width 246 height 24
paste input "[URL][DOMAIN_NAME]"
type input "[URL][DOMAIN_NAME]"
click at [886, 425] on span "Save" at bounding box center [886, 425] width 23 height 13
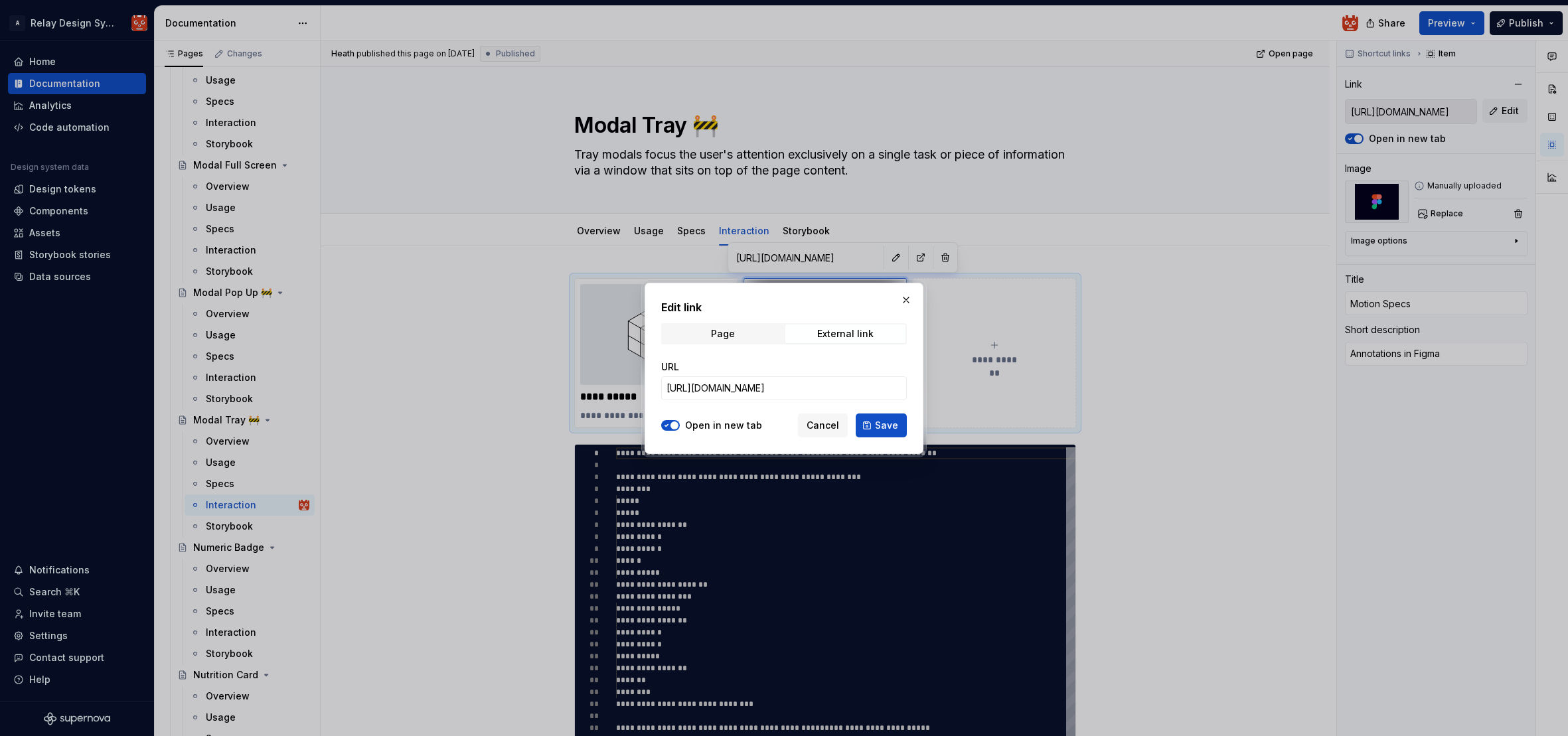
type textarea "*"
type input "[URL][DOMAIN_NAME]"
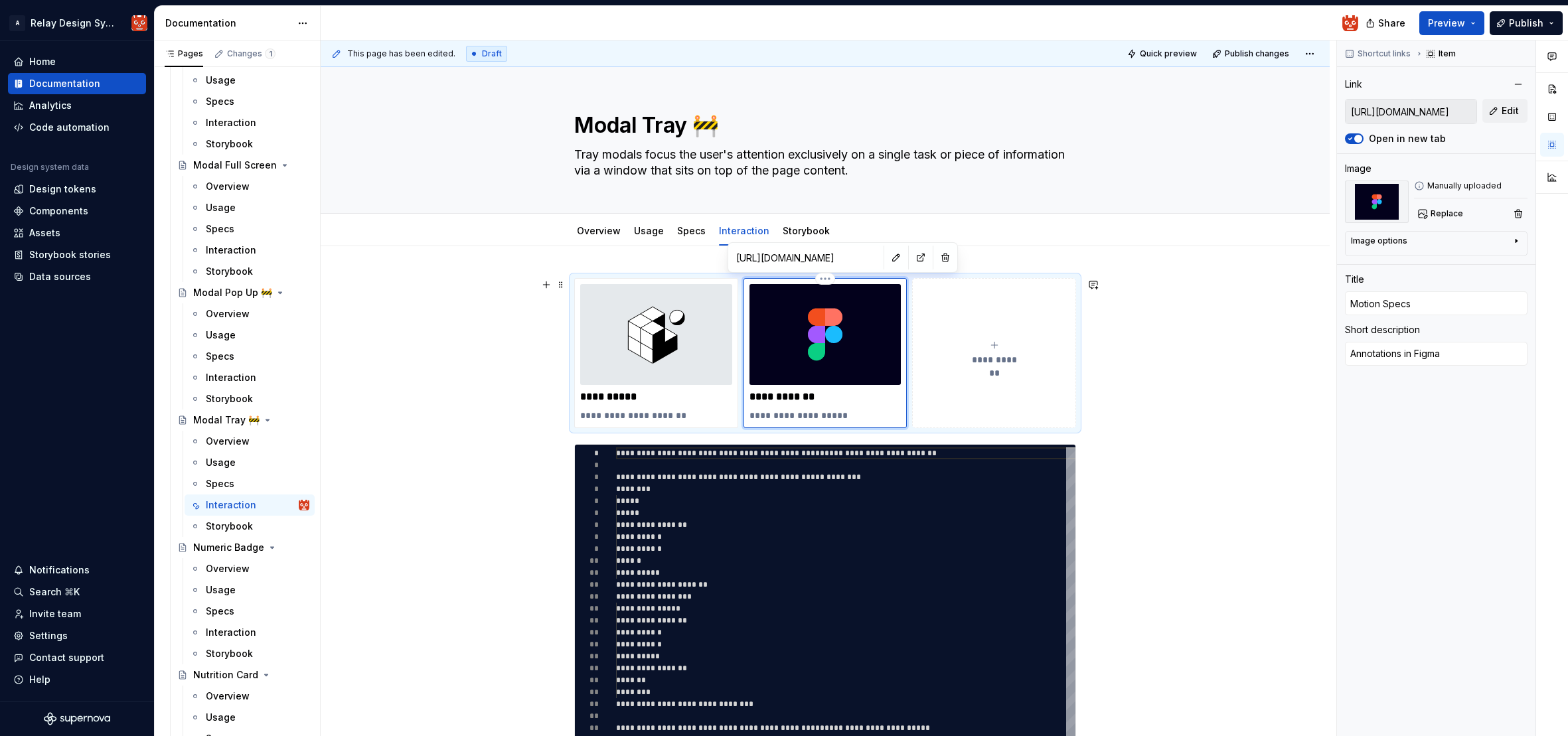
type textarea "*"
type input "[URL][DOMAIN_NAME]"
click at [1528, 25] on span "Publish" at bounding box center [1525, 23] width 35 height 13
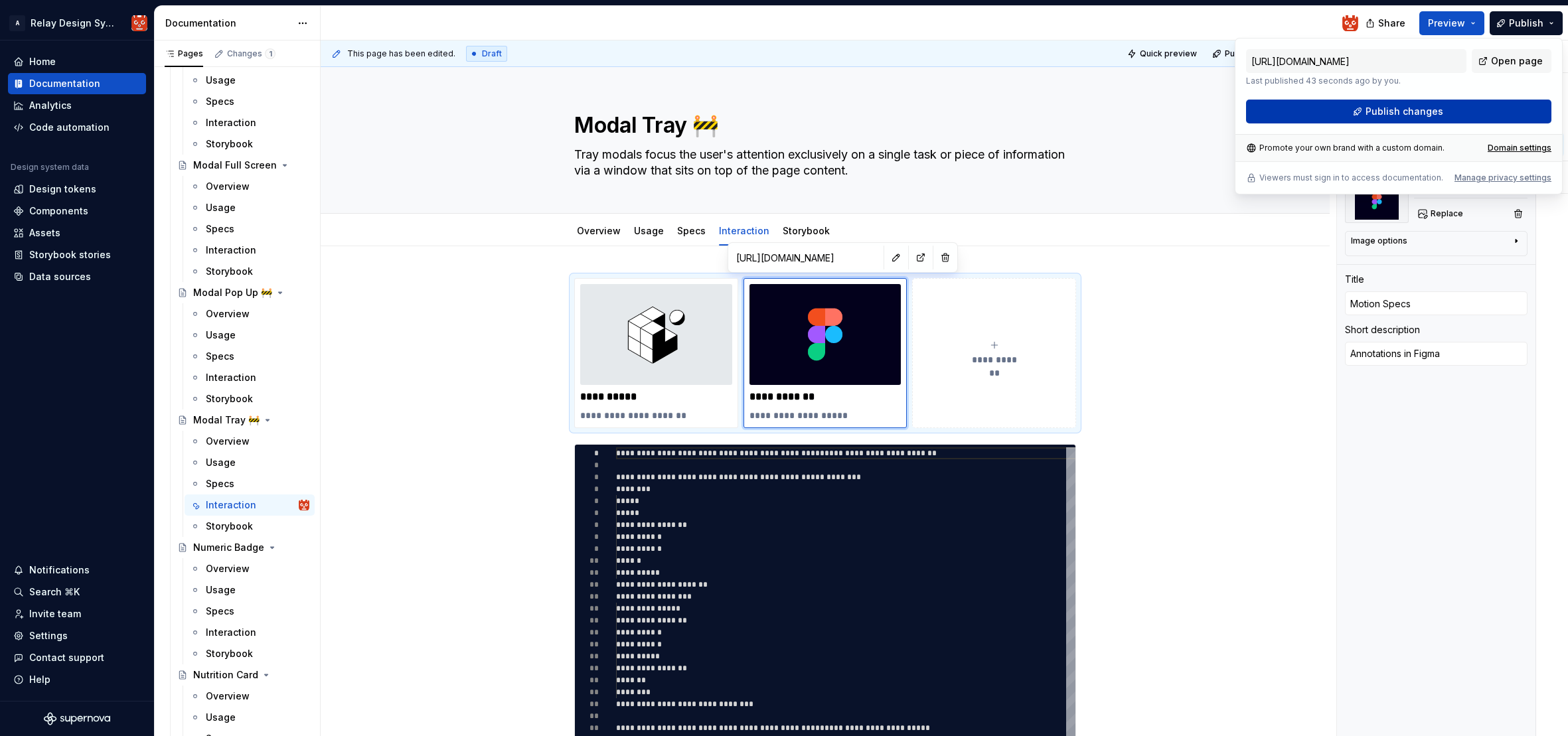
click at [1380, 119] on button "Publish changes" at bounding box center [1398, 111] width 305 height 24
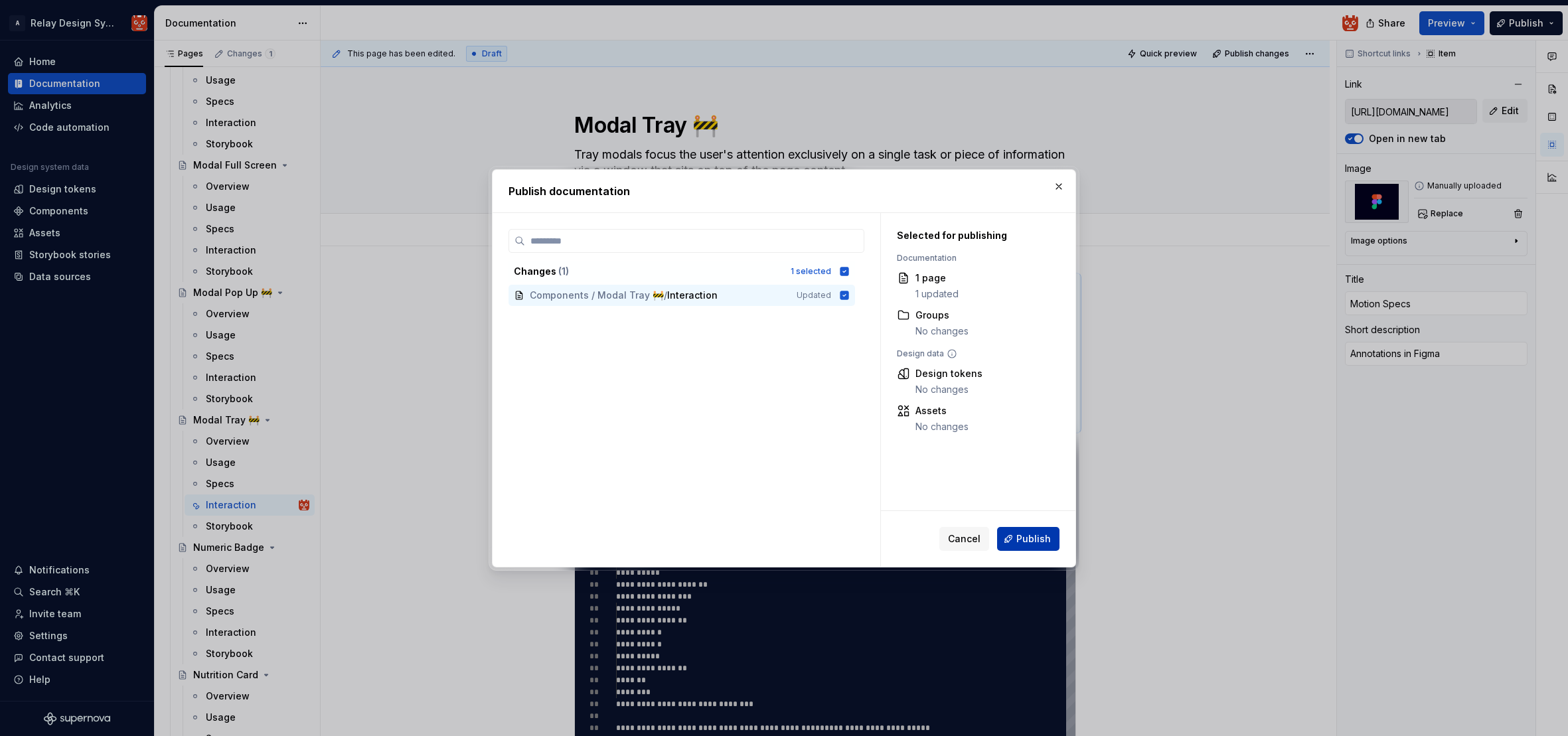
click at [1033, 543] on span "Publish" at bounding box center [1033, 539] width 35 height 13
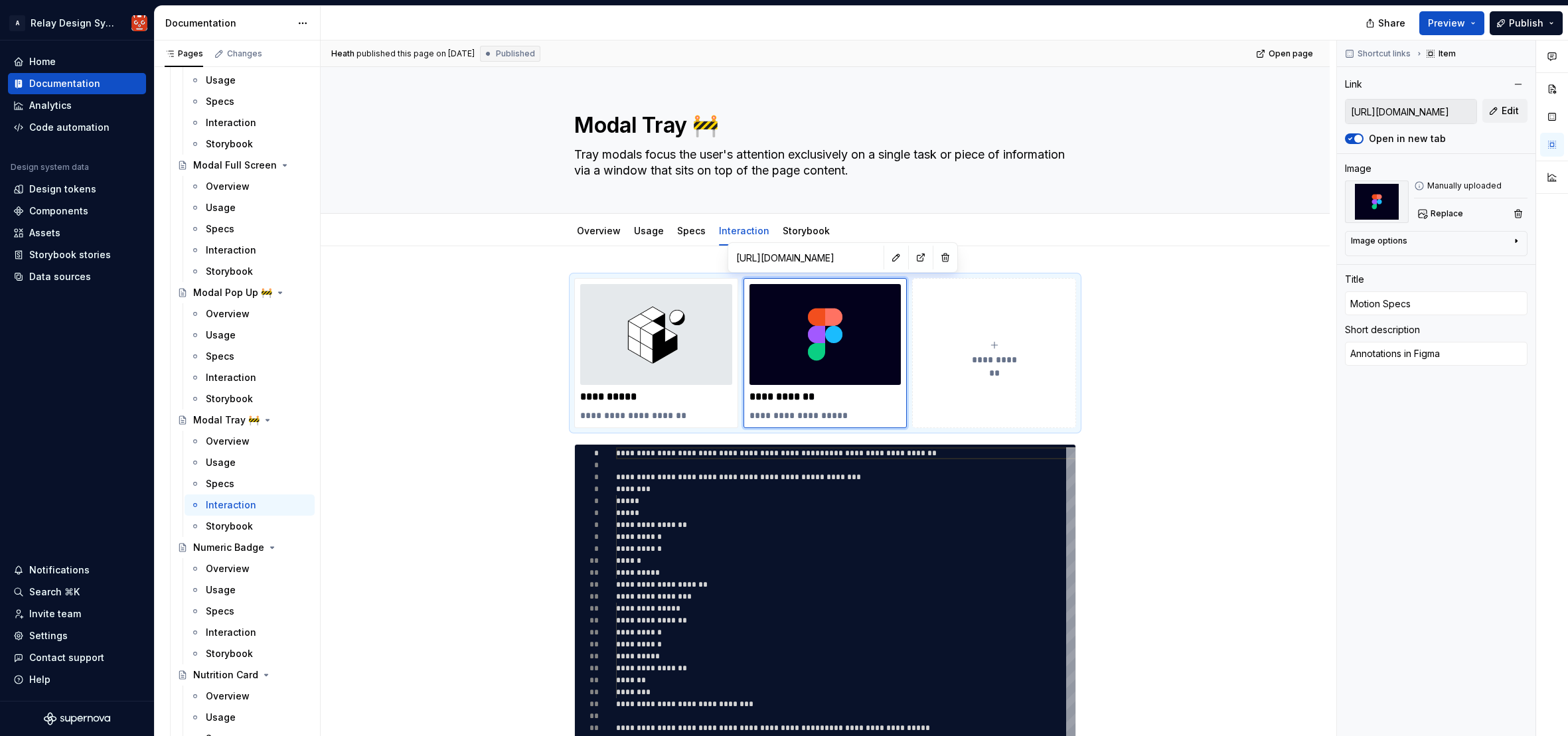
type textarea "*"
